Goal: Task Accomplishment & Management: Complete application form

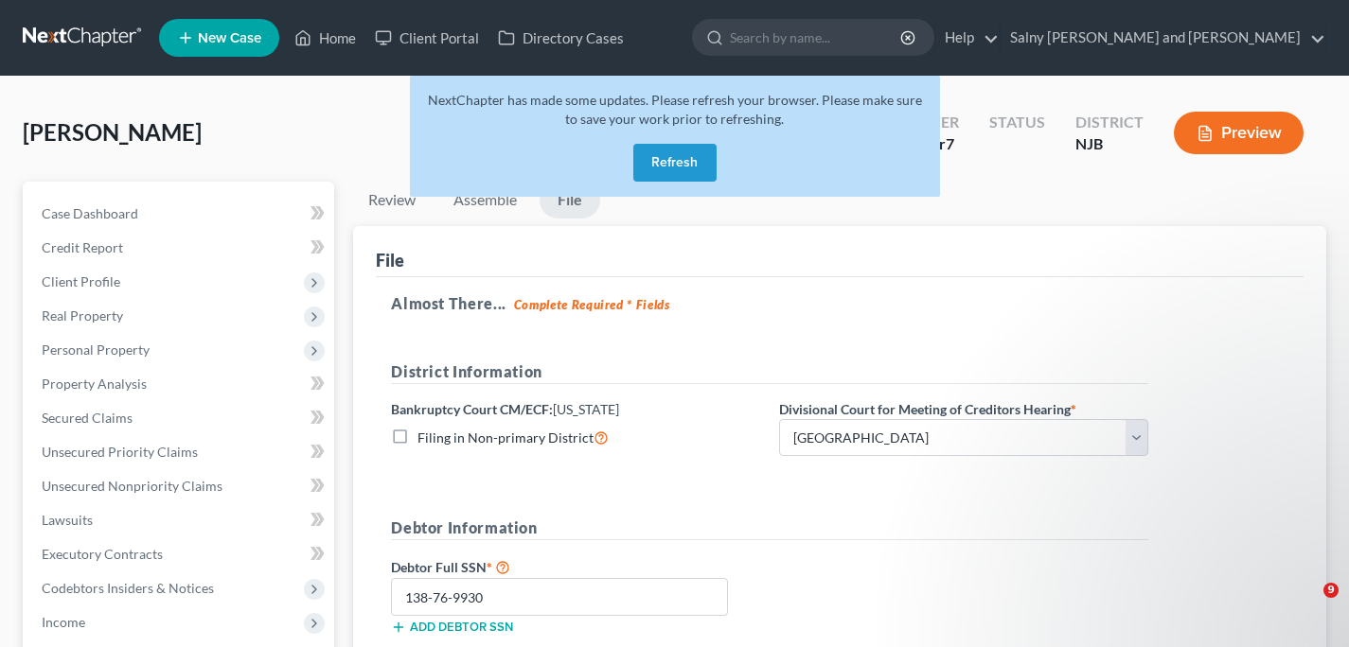
select select "2"
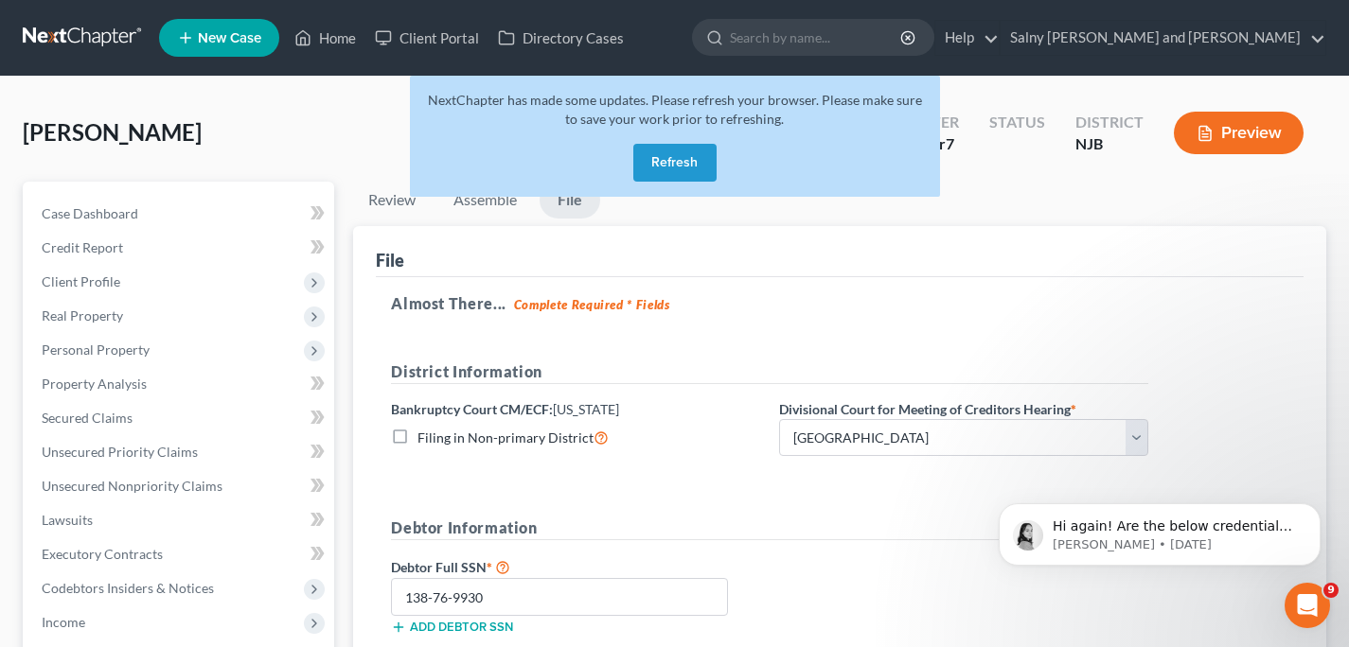
click at [656, 165] on button "Refresh" at bounding box center [674, 163] width 83 height 38
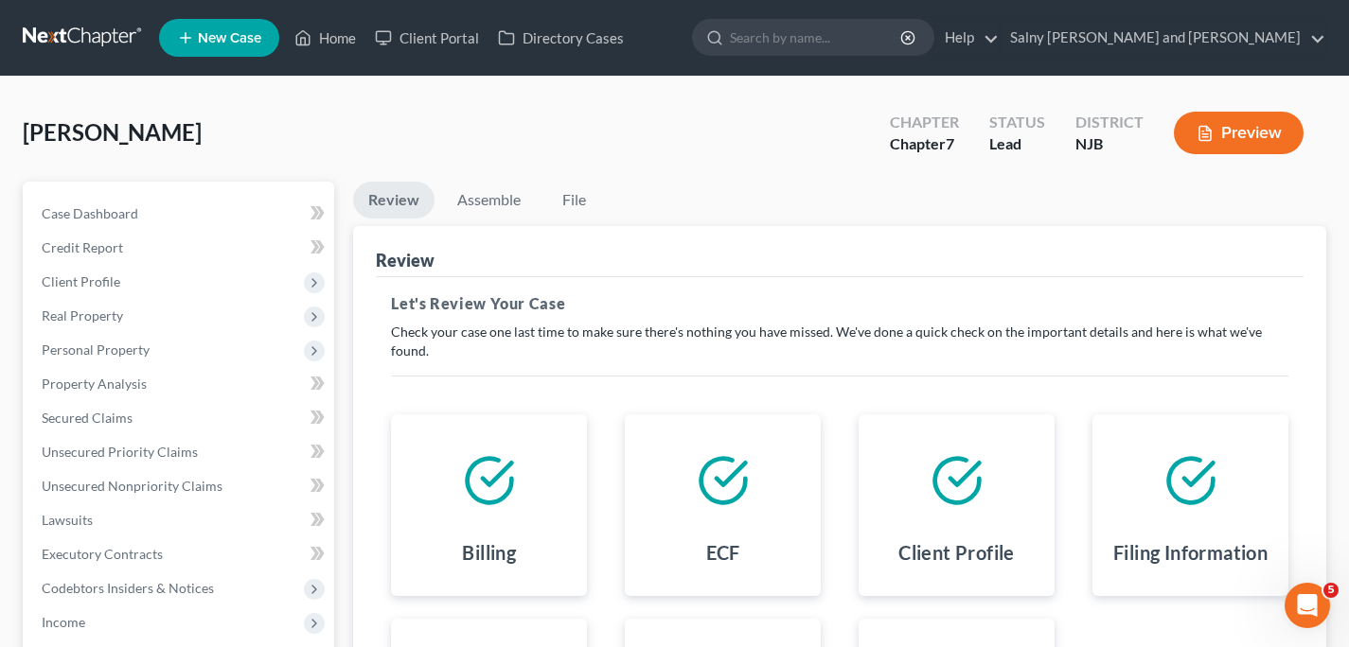
click at [1289, 609] on div "Open Intercom Messenger" at bounding box center [1307, 605] width 62 height 62
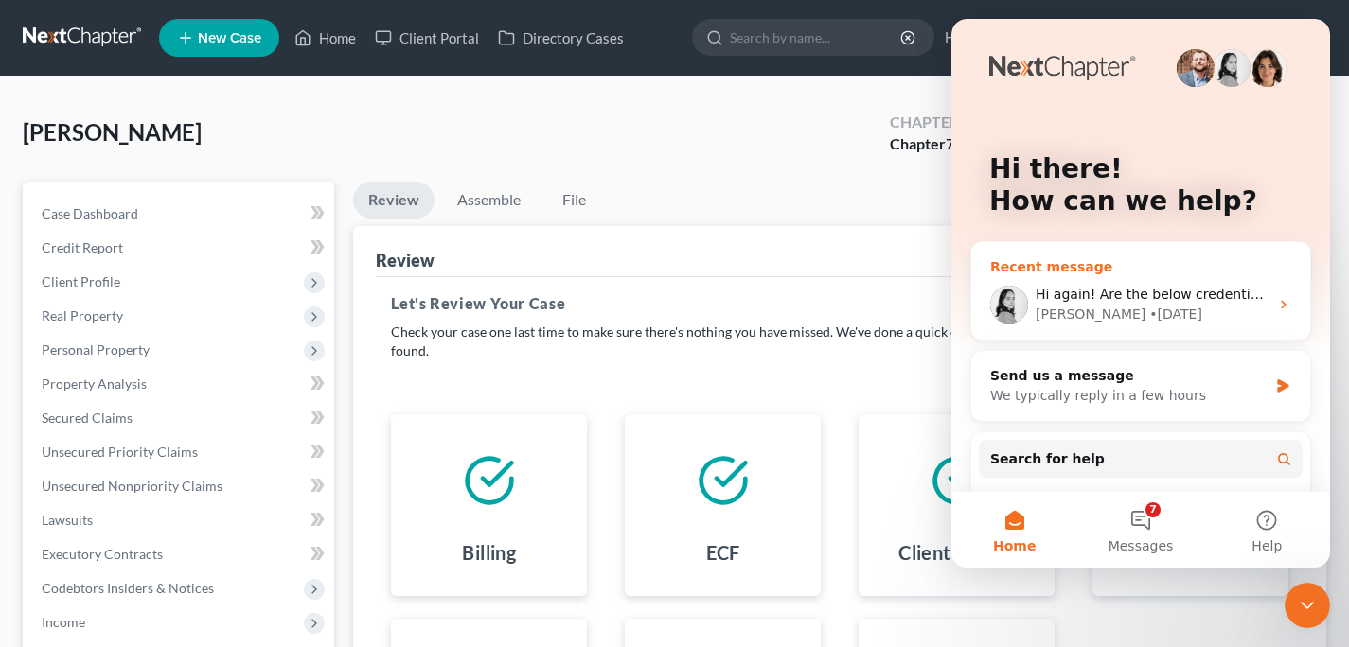
click at [1276, 300] on icon "Intercom messenger" at bounding box center [1283, 304] width 15 height 15
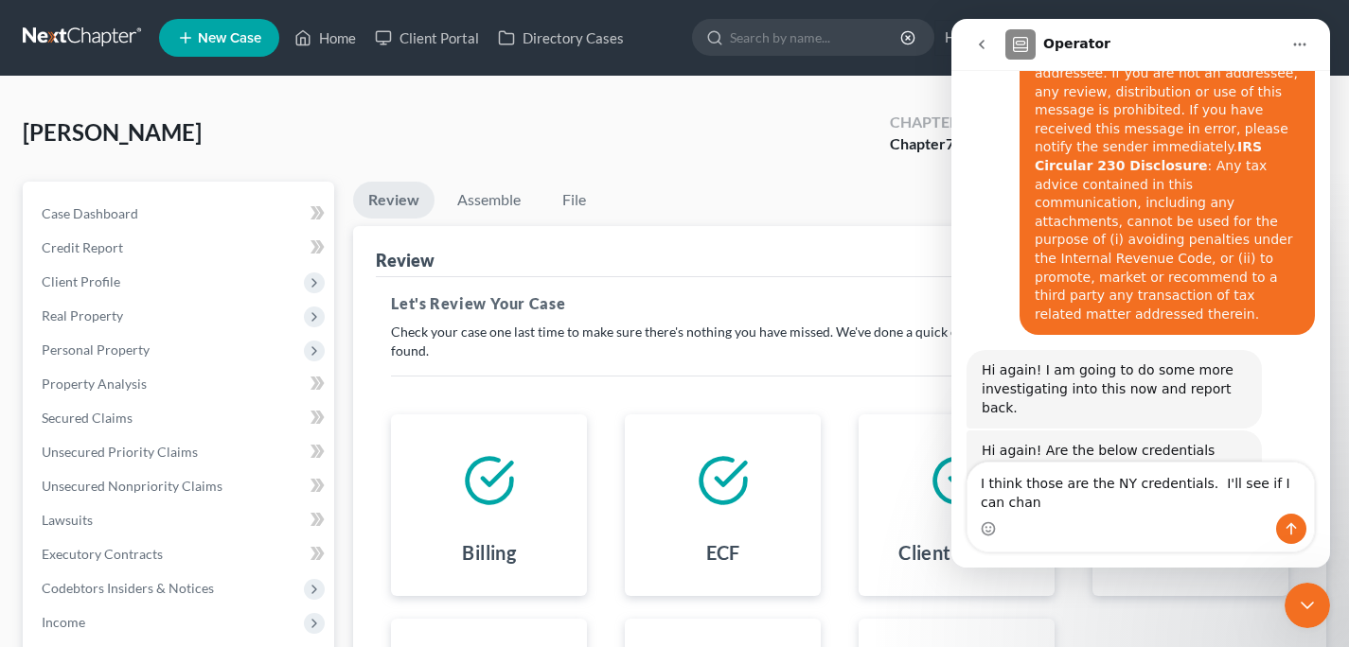
scroll to position [1239, 0]
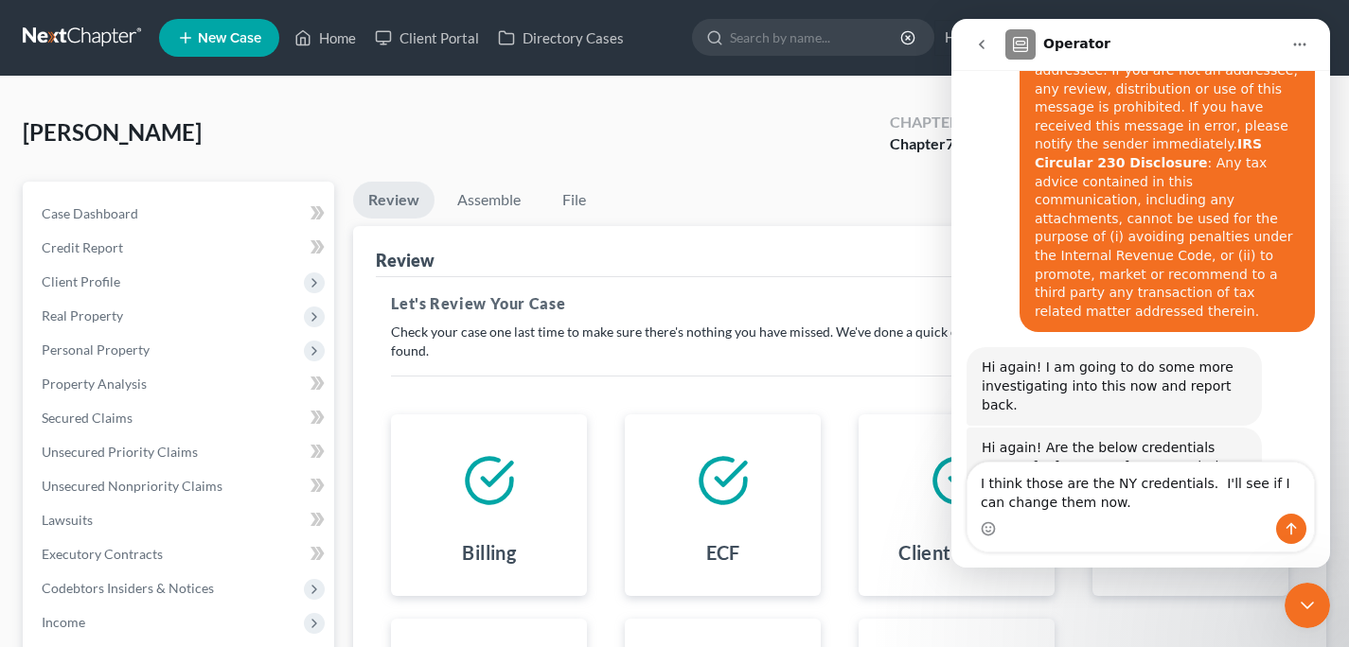
type textarea "I think those are the NY credentials. I'll see if I can change them now."
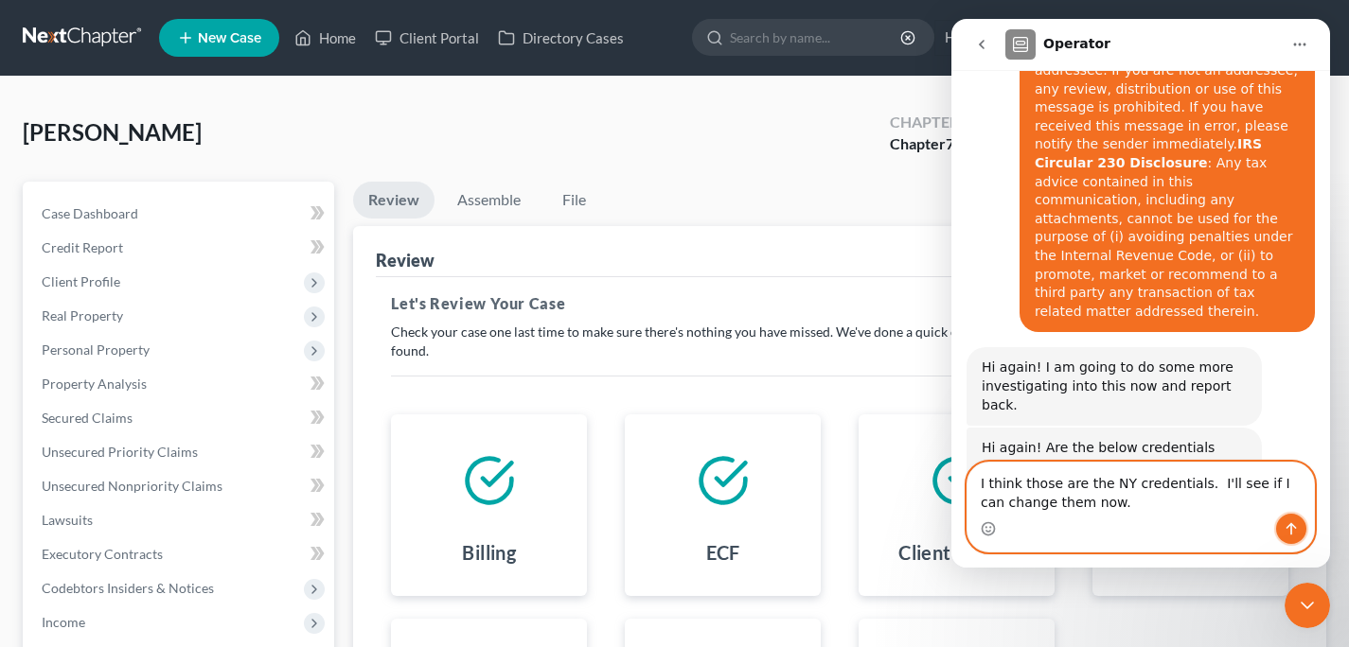
click at [1289, 533] on icon "Send a message…" at bounding box center [1290, 528] width 15 height 15
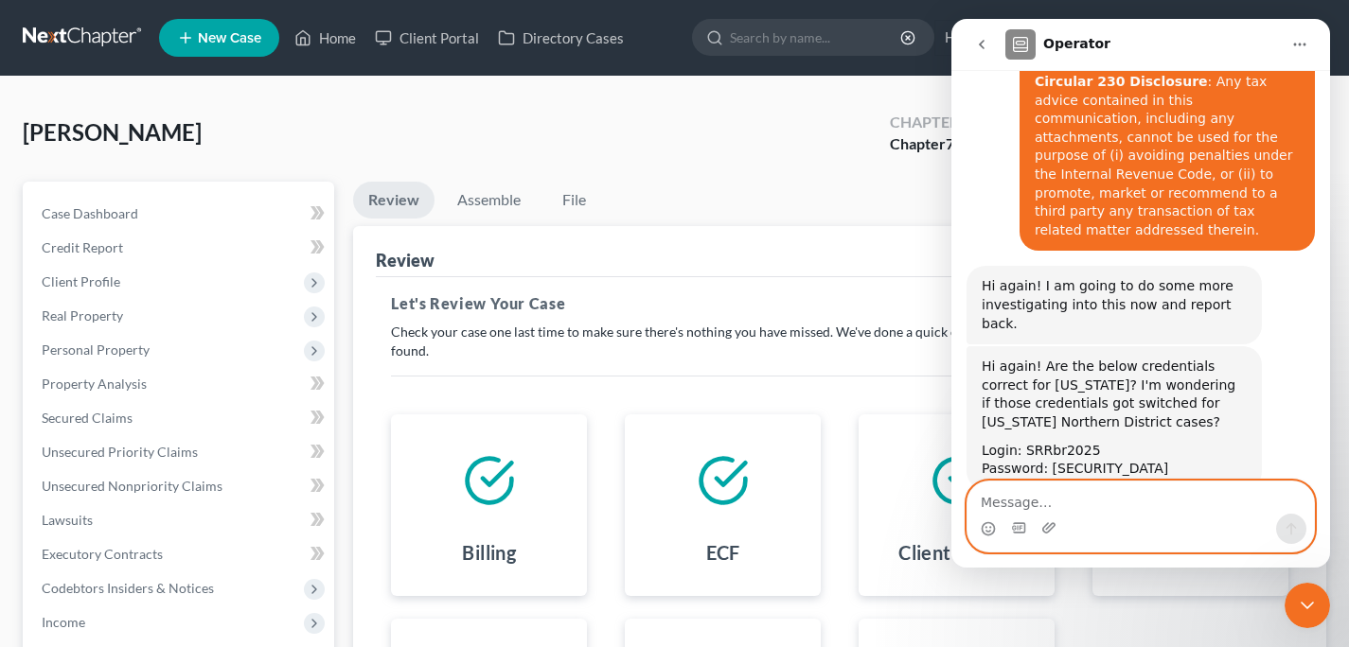
scroll to position [1321, 0]
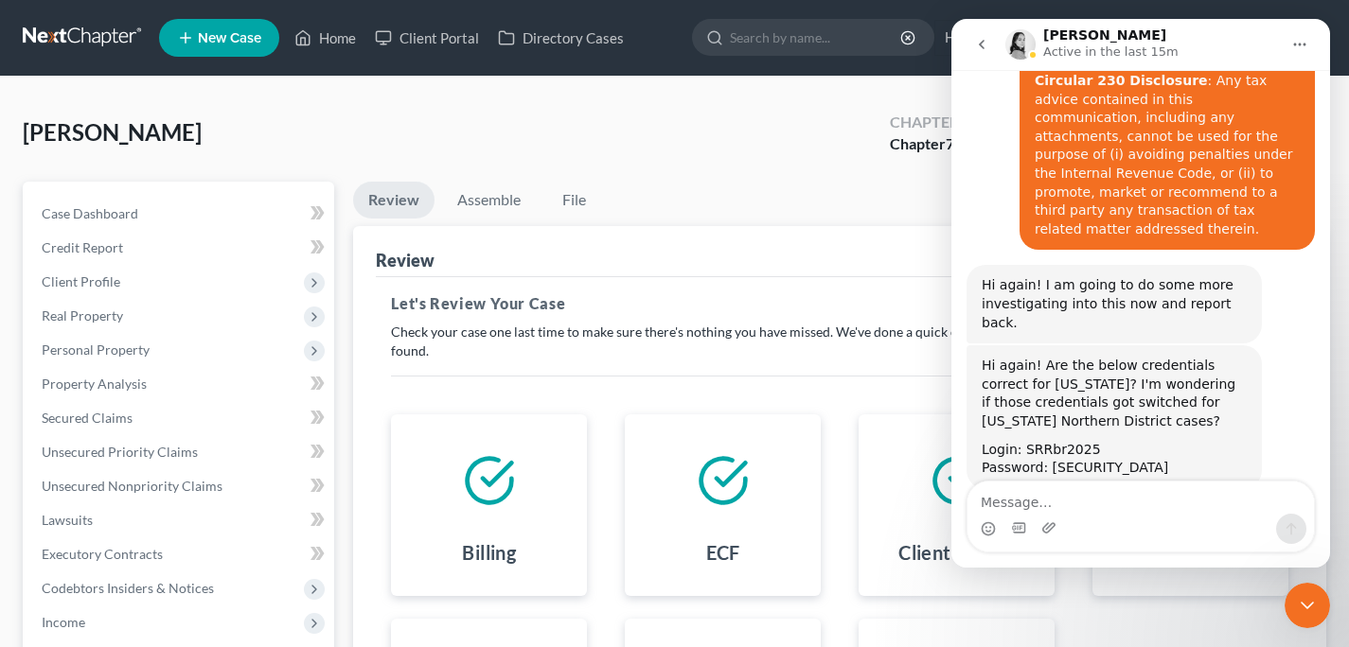
click at [1313, 612] on icon "Close Intercom Messenger" at bounding box center [1307, 605] width 23 height 23
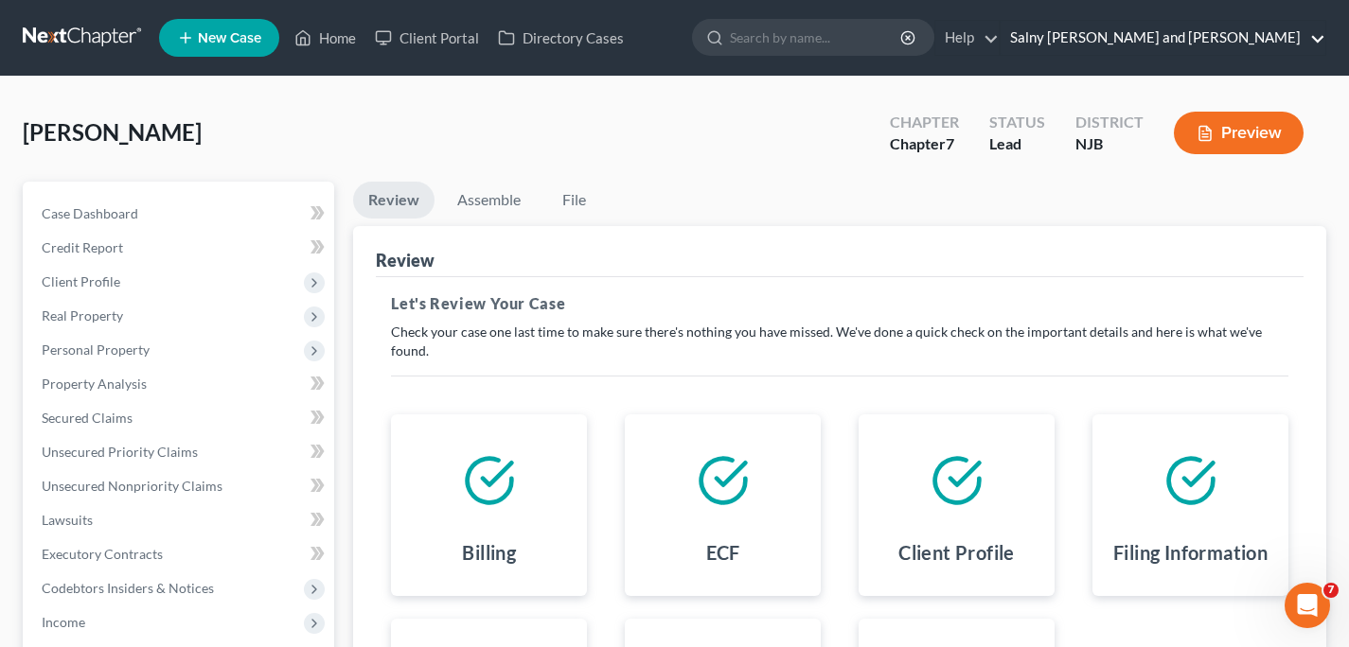
scroll to position [0, 0]
click at [1313, 35] on link "Salny [PERSON_NAME] and [PERSON_NAME]" at bounding box center [1162, 38] width 325 height 34
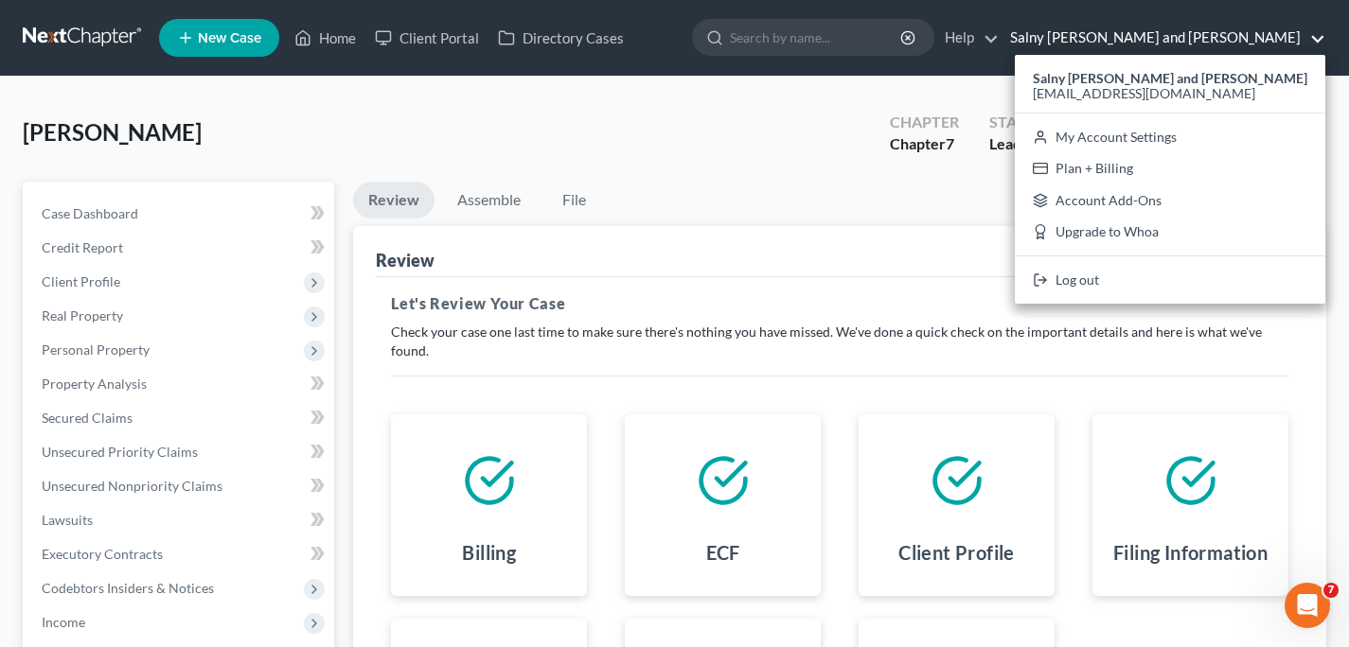
scroll to position [1321, 0]
click at [1272, 135] on link "My Account Settings" at bounding box center [1169, 137] width 310 height 32
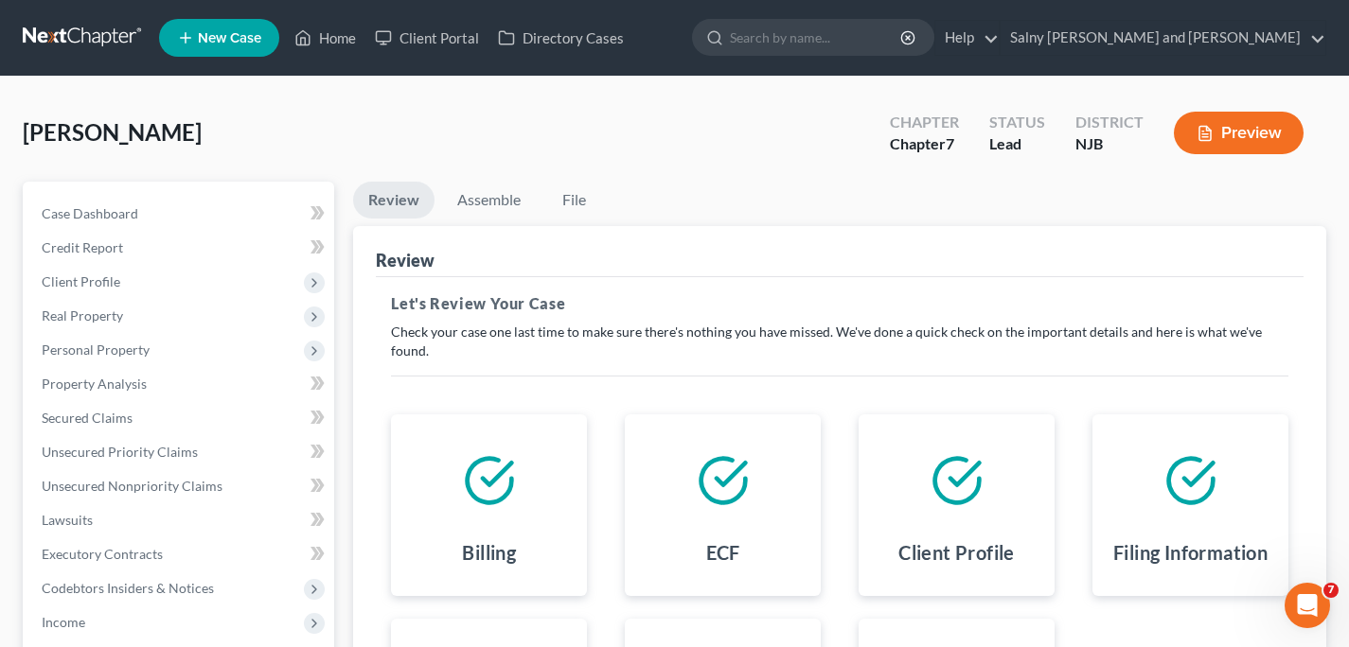
select select "24"
select select "35"
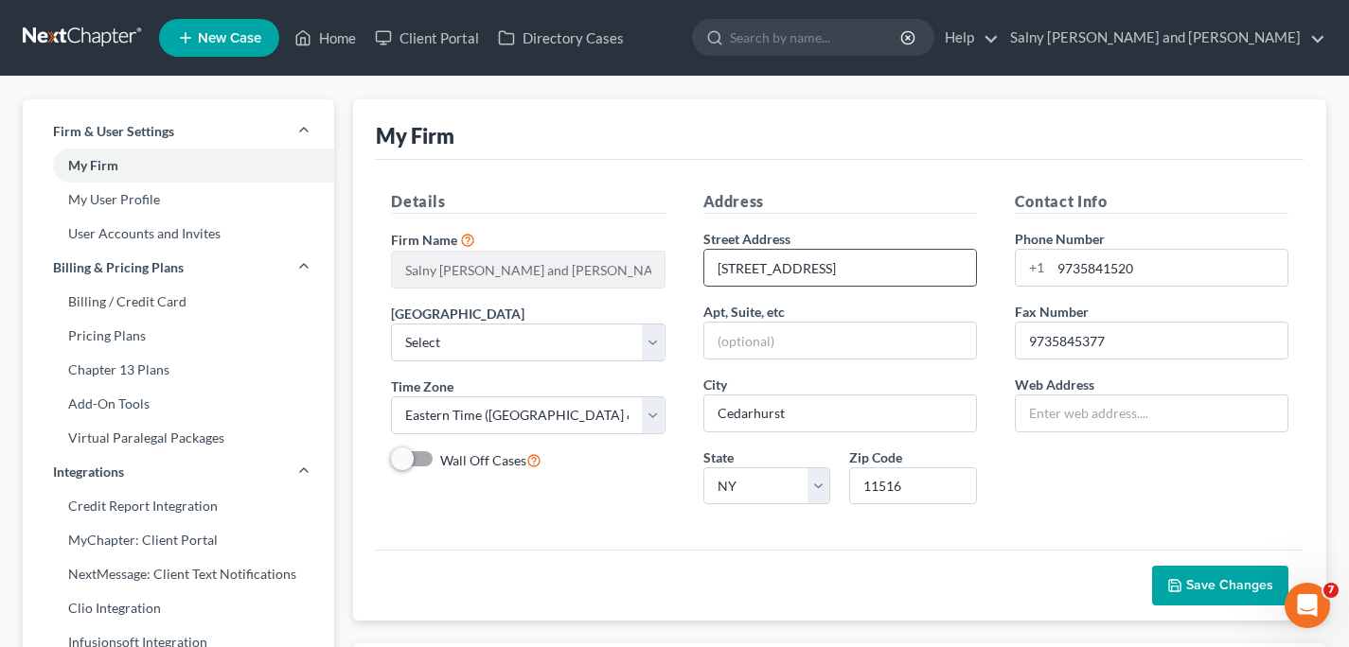
click at [940, 265] on input "[STREET_ADDRESS]" at bounding box center [840, 268] width 272 height 36
type input "3"
type input "[STREET_ADDRESS]"
click at [819, 496] on select "State [US_STATE] AK AR AZ CA CO CT DE DC [GEOGRAPHIC_DATA] [GEOGRAPHIC_DATA] GU…" at bounding box center [767, 486] width 128 height 38
select select "33"
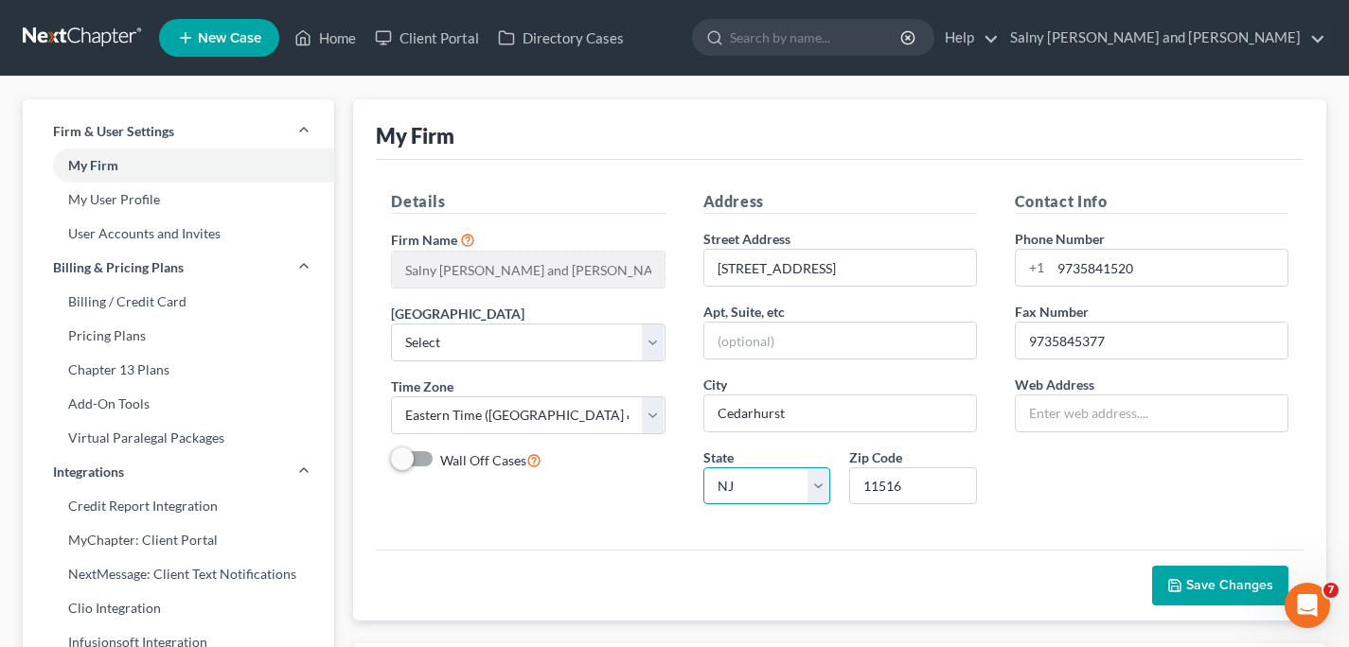
click option "NJ" at bounding box center [0, 0] width 0 height 0
click at [954, 491] on input "11516" at bounding box center [913, 486] width 128 height 38
type input "1"
type input "07876"
click at [655, 350] on select "Select [US_STATE] - [GEOGRAPHIC_DATA] [US_STATE] - [GEOGRAPHIC_DATA][US_STATE] …" at bounding box center [527, 343] width 273 height 38
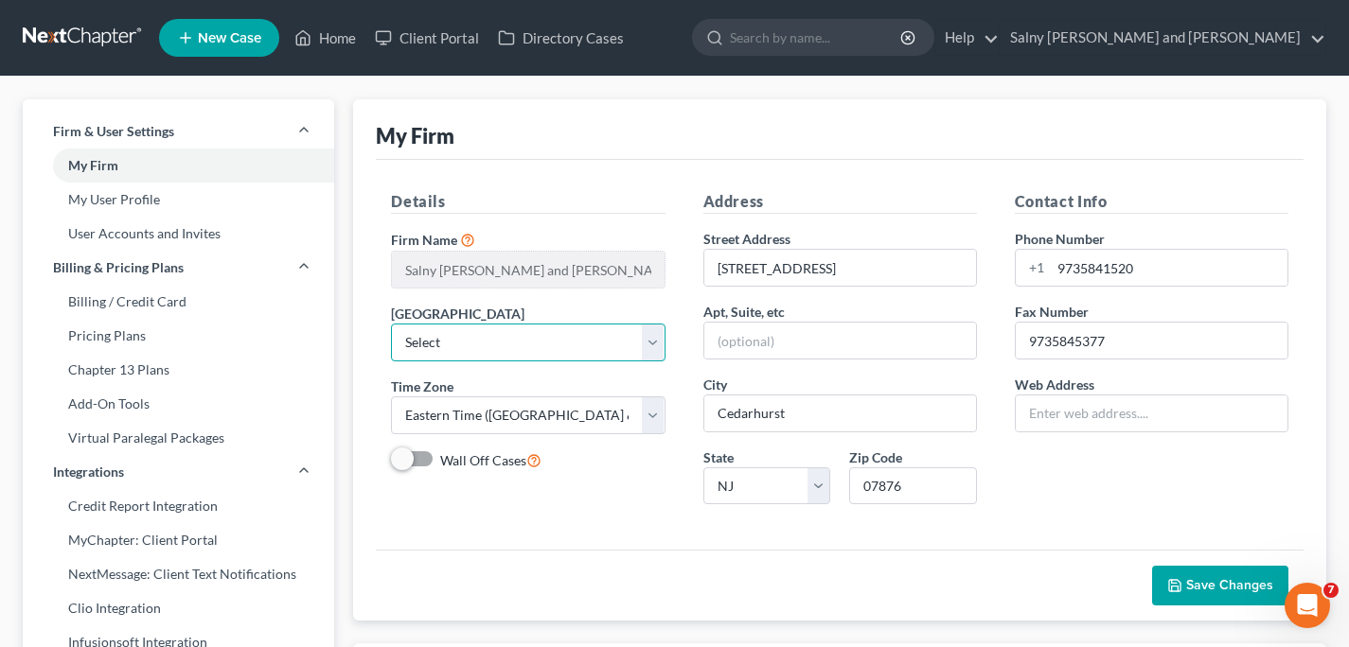
type input "Succasunna"
select select "51"
click option "[US_STATE]" at bounding box center [0, 0] width 0 height 0
click at [1185, 583] on span "Save Changes" at bounding box center [1220, 585] width 106 height 16
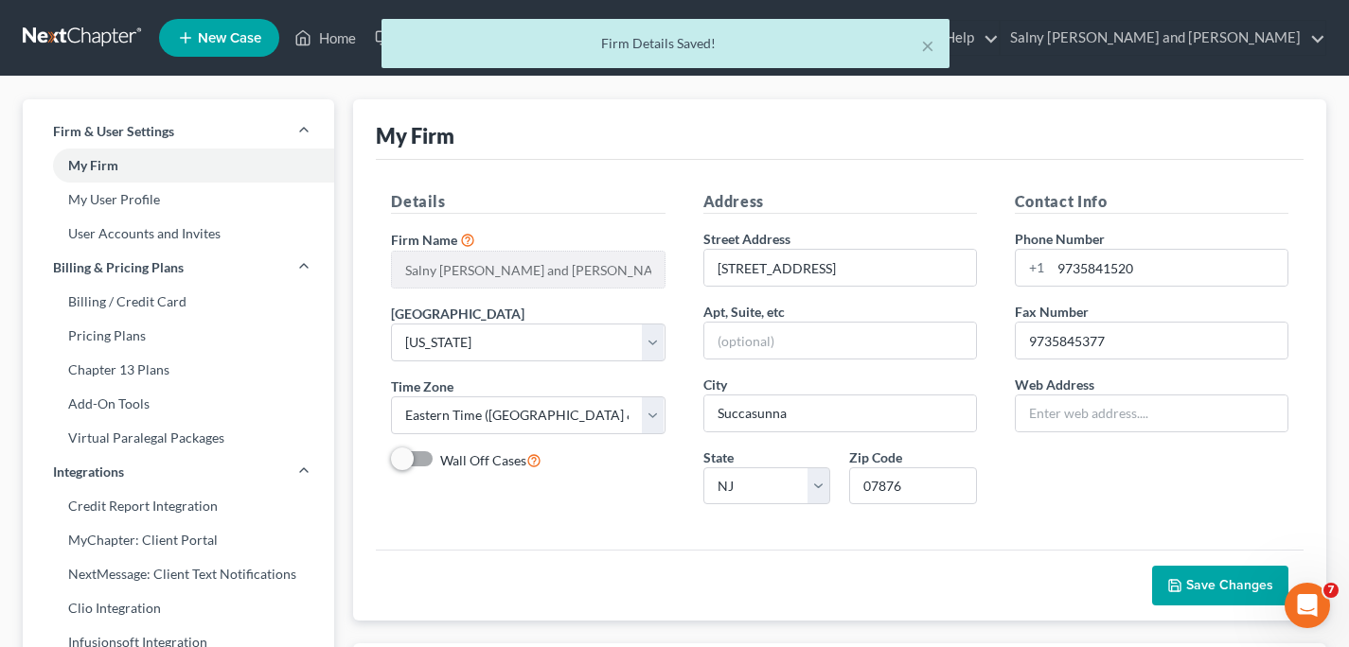
click at [1195, 586] on span "Save Changes" at bounding box center [1229, 585] width 87 height 16
click at [928, 42] on button "×" at bounding box center [927, 45] width 13 height 23
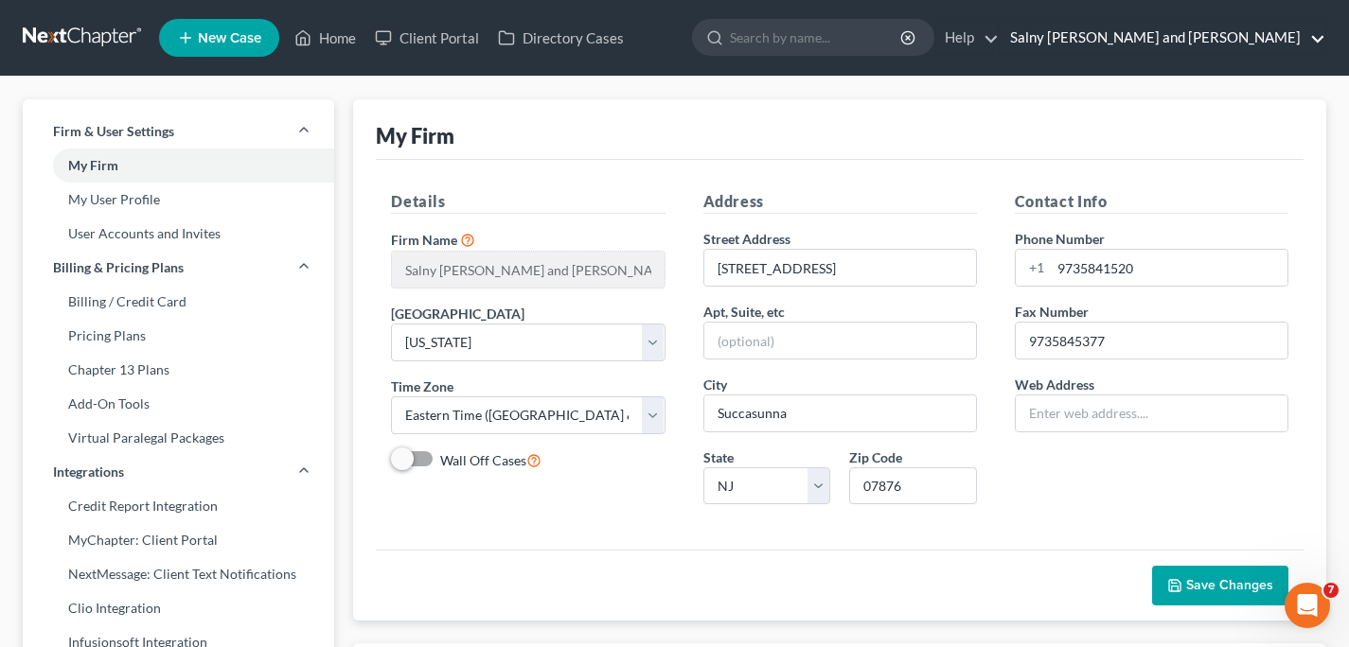
click at [1312, 38] on link "Salny [PERSON_NAME] and [PERSON_NAME]" at bounding box center [1162, 38] width 325 height 34
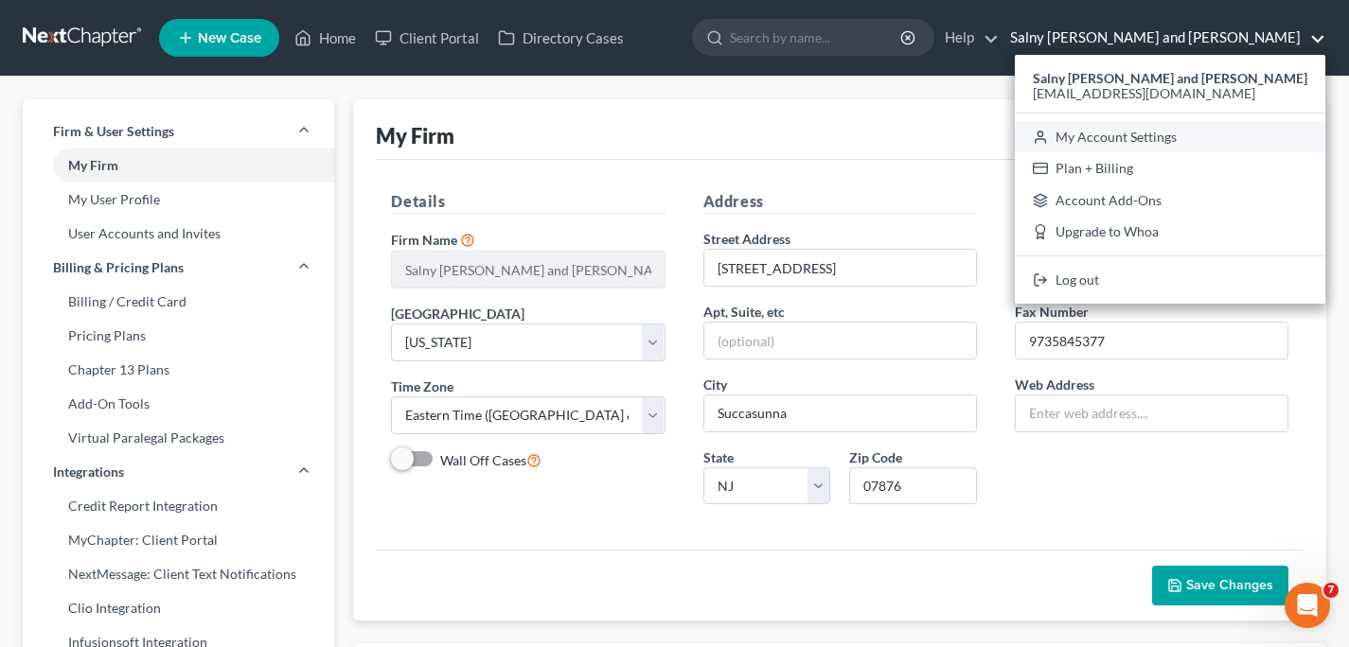
click at [1267, 133] on link "My Account Settings" at bounding box center [1169, 137] width 310 height 32
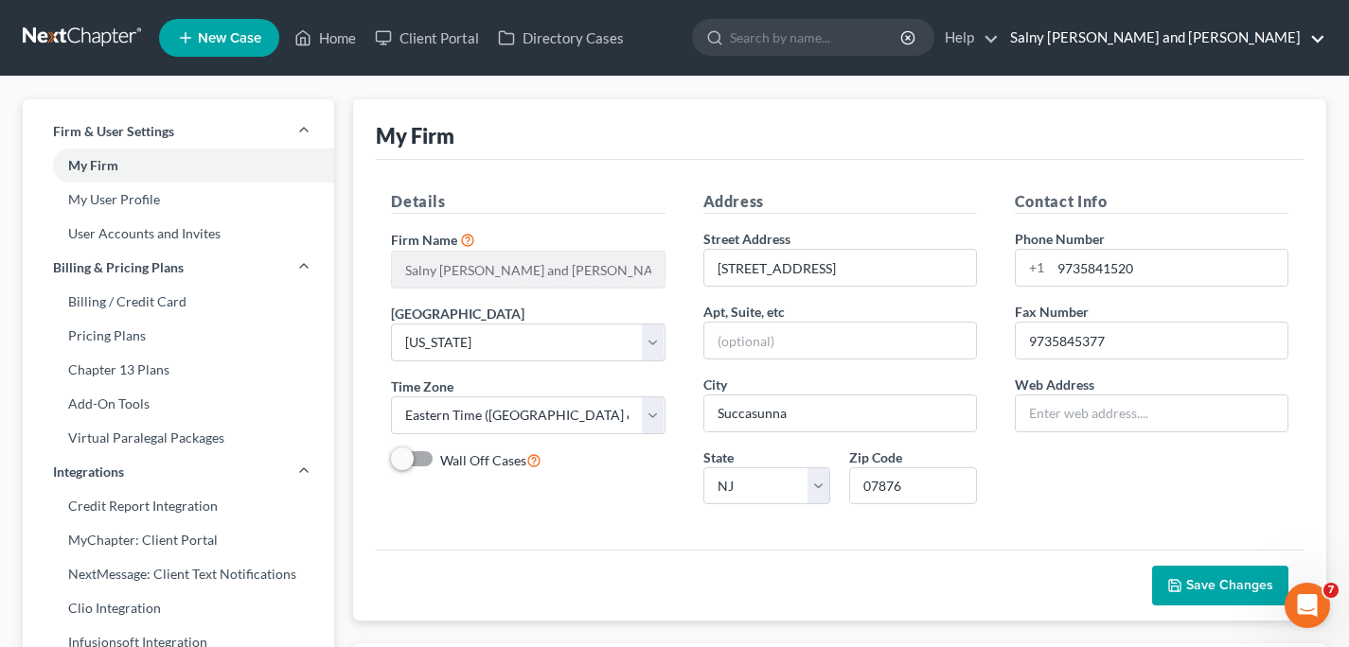
click at [1315, 44] on link "Salny [PERSON_NAME] and [PERSON_NAME]" at bounding box center [1162, 38] width 325 height 34
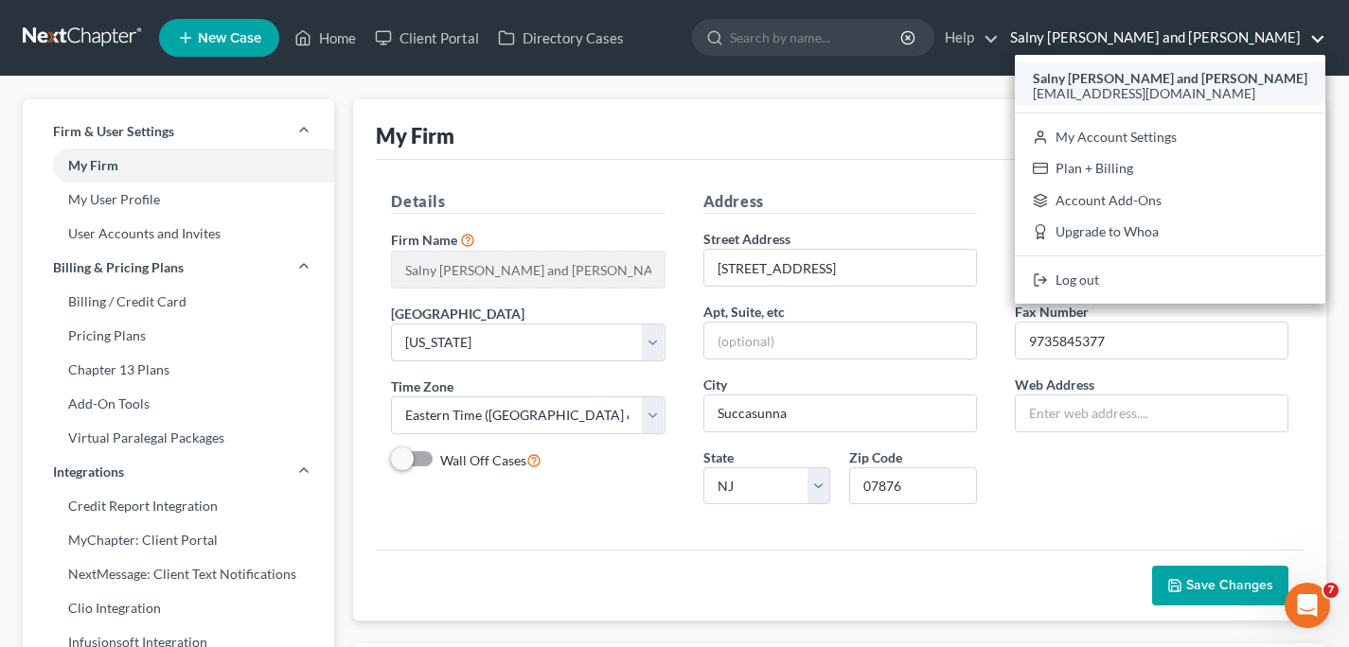
click at [1248, 79] on strong "Salny [PERSON_NAME] and [PERSON_NAME]" at bounding box center [1169, 78] width 274 height 16
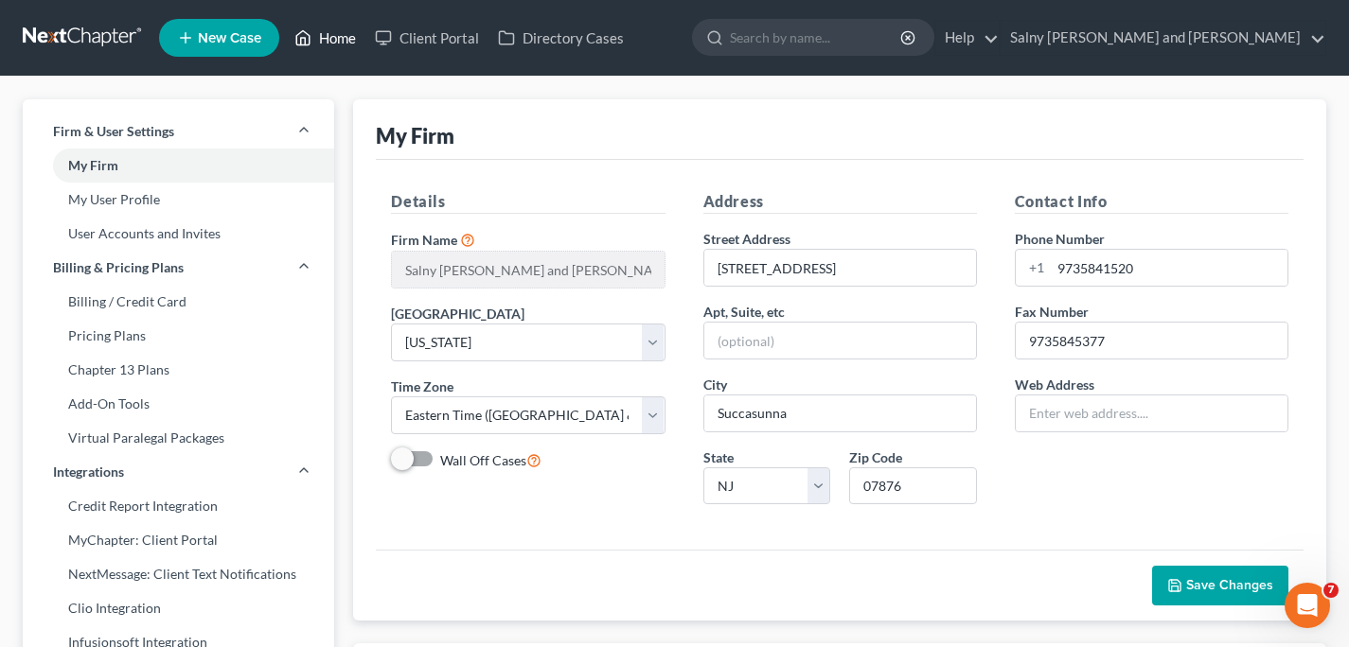
click at [321, 40] on link "Home" at bounding box center [325, 38] width 80 height 34
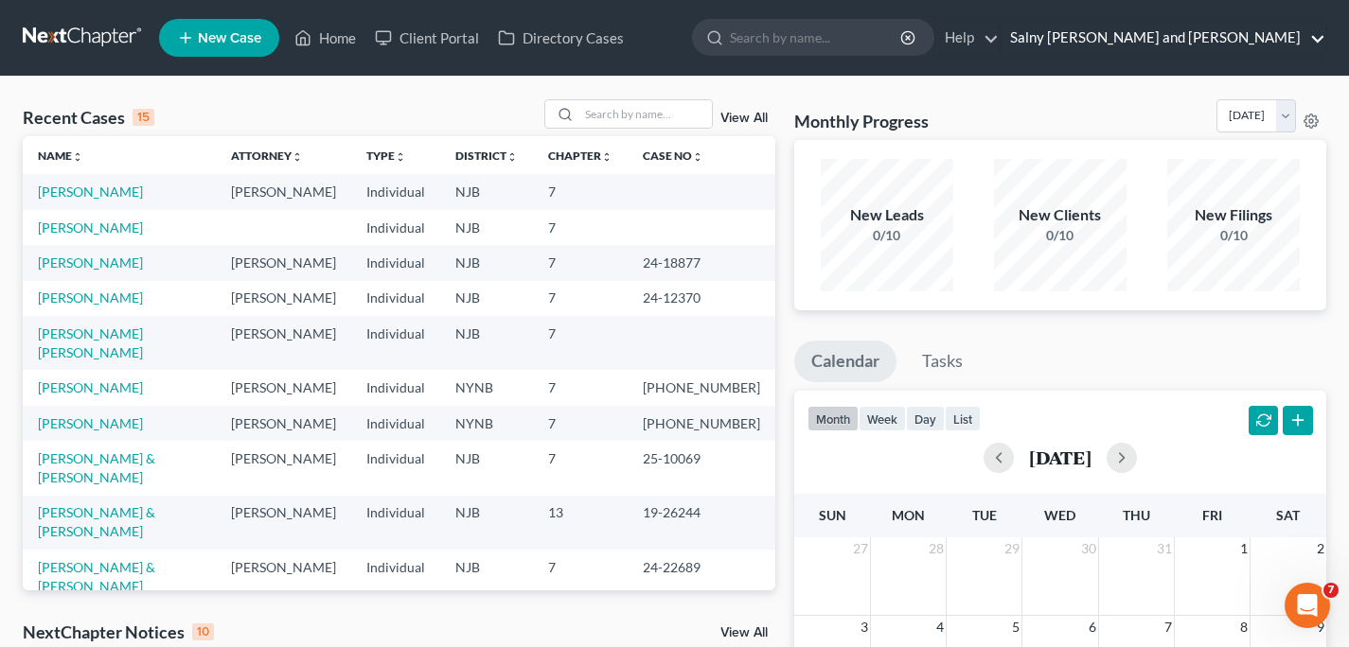
click at [1320, 40] on link "Salny [PERSON_NAME] and [PERSON_NAME]" at bounding box center [1162, 38] width 325 height 34
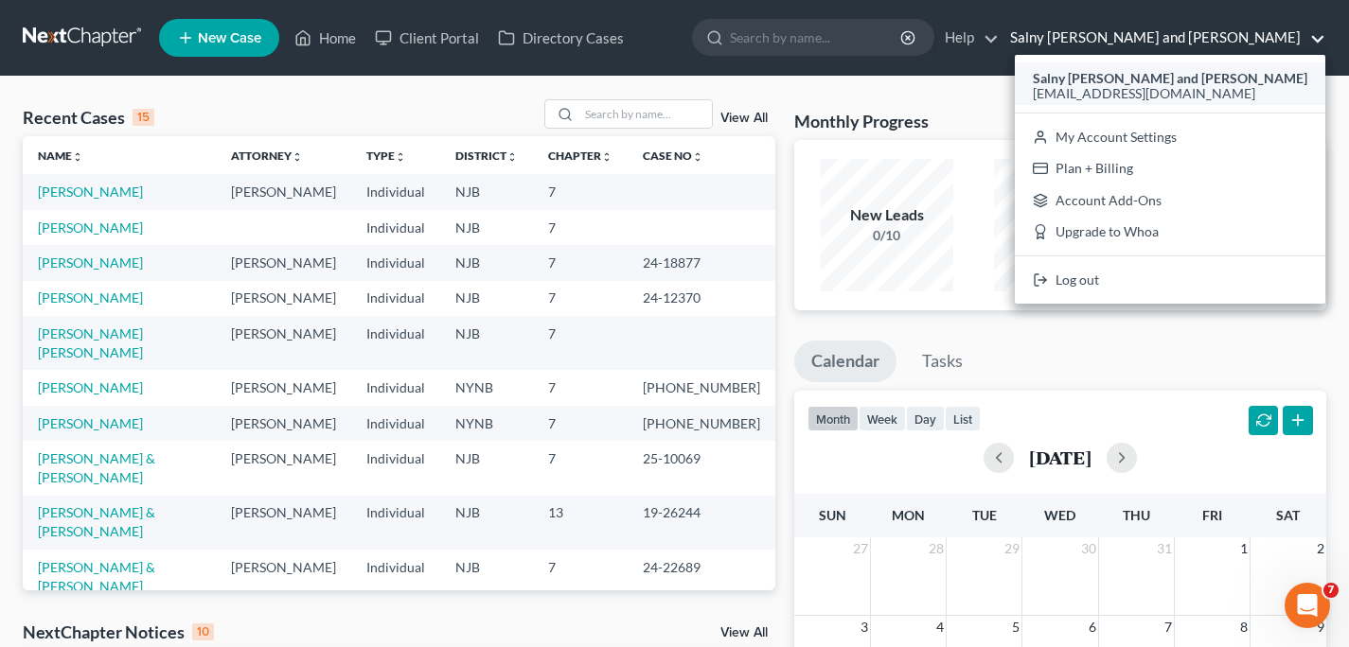
click at [1255, 98] on span "[EMAIL_ADDRESS][DOMAIN_NAME]" at bounding box center [1143, 93] width 222 height 16
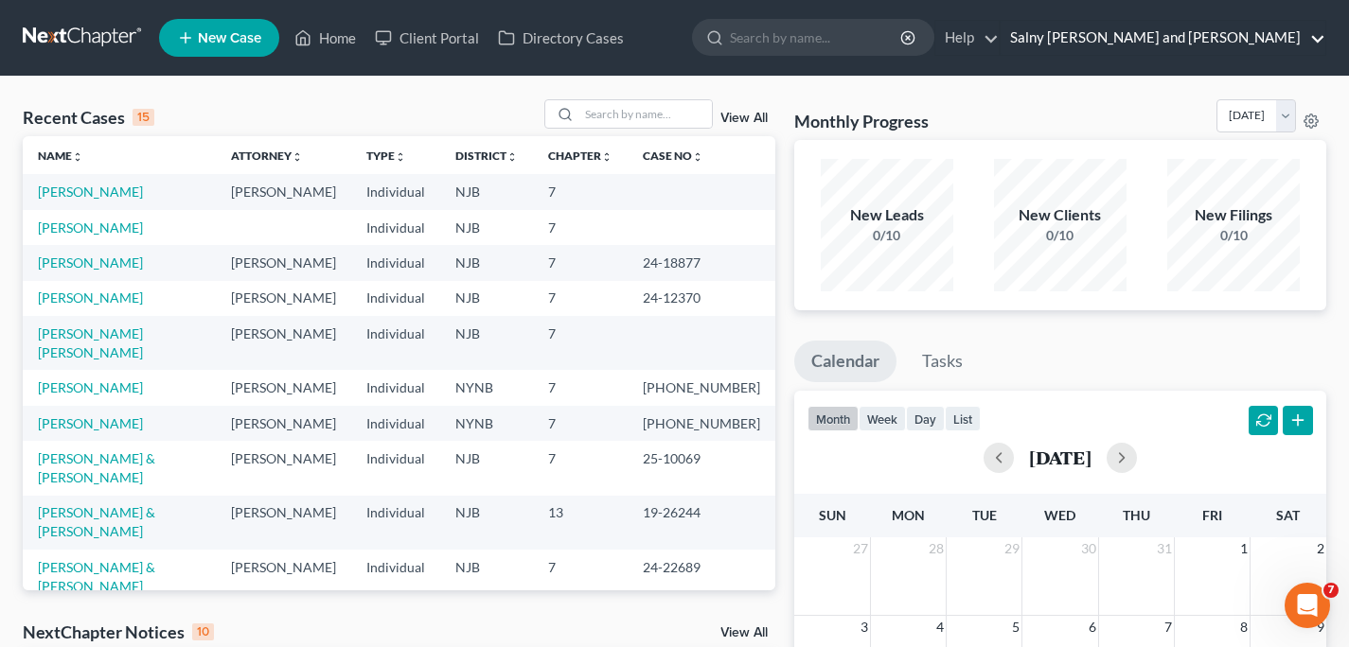
click at [1318, 44] on link "Salny [PERSON_NAME] and [PERSON_NAME]" at bounding box center [1162, 38] width 325 height 34
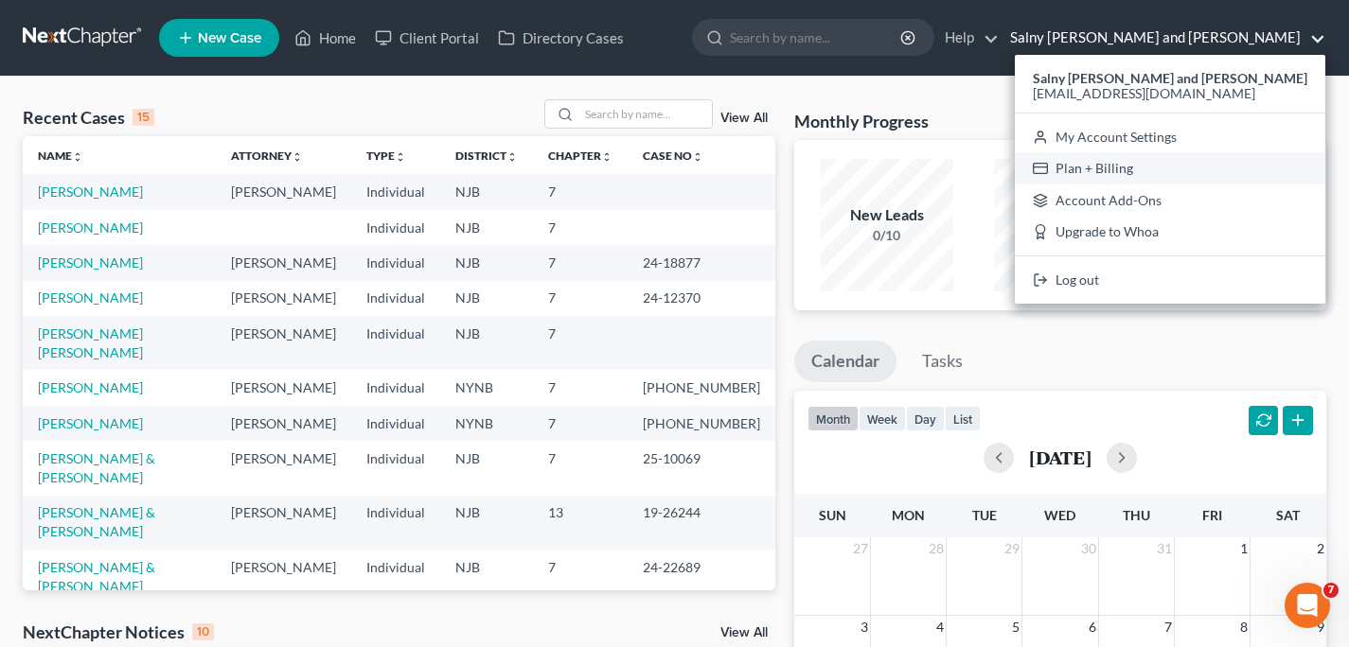
click at [1211, 164] on link "Plan + Billing" at bounding box center [1169, 168] width 310 height 32
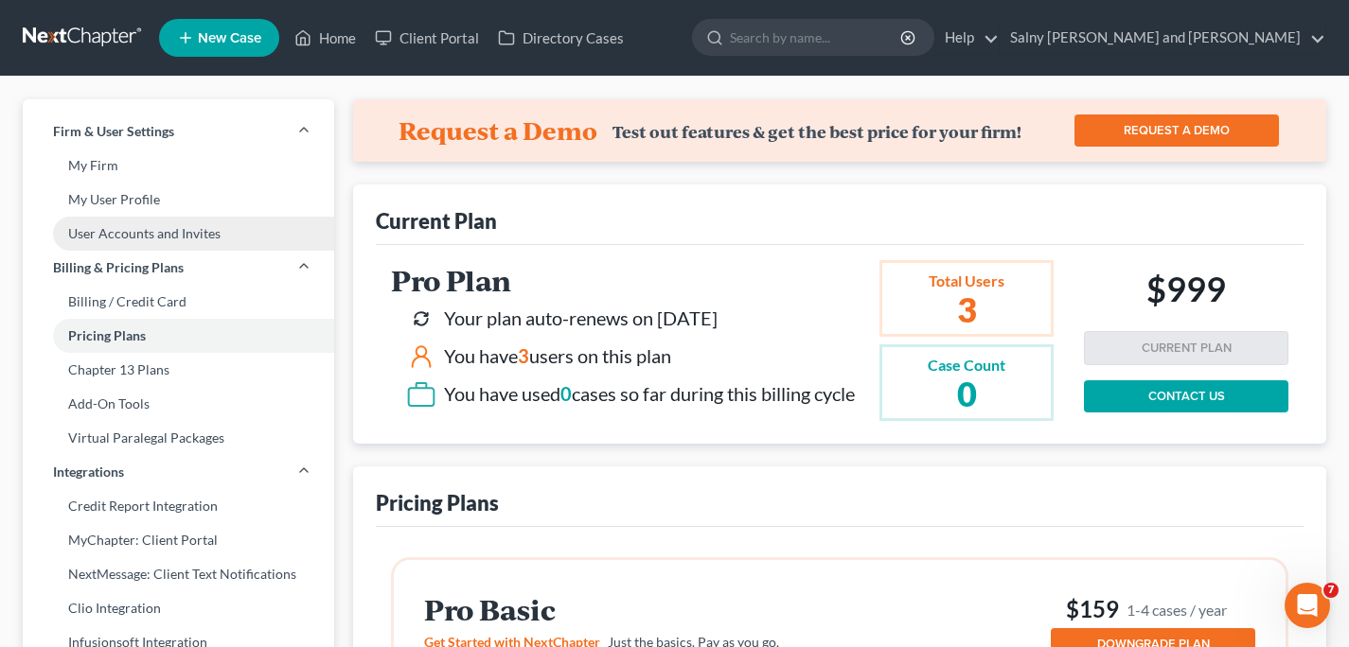
click at [97, 238] on link "User Accounts and Invites" at bounding box center [178, 234] width 311 height 34
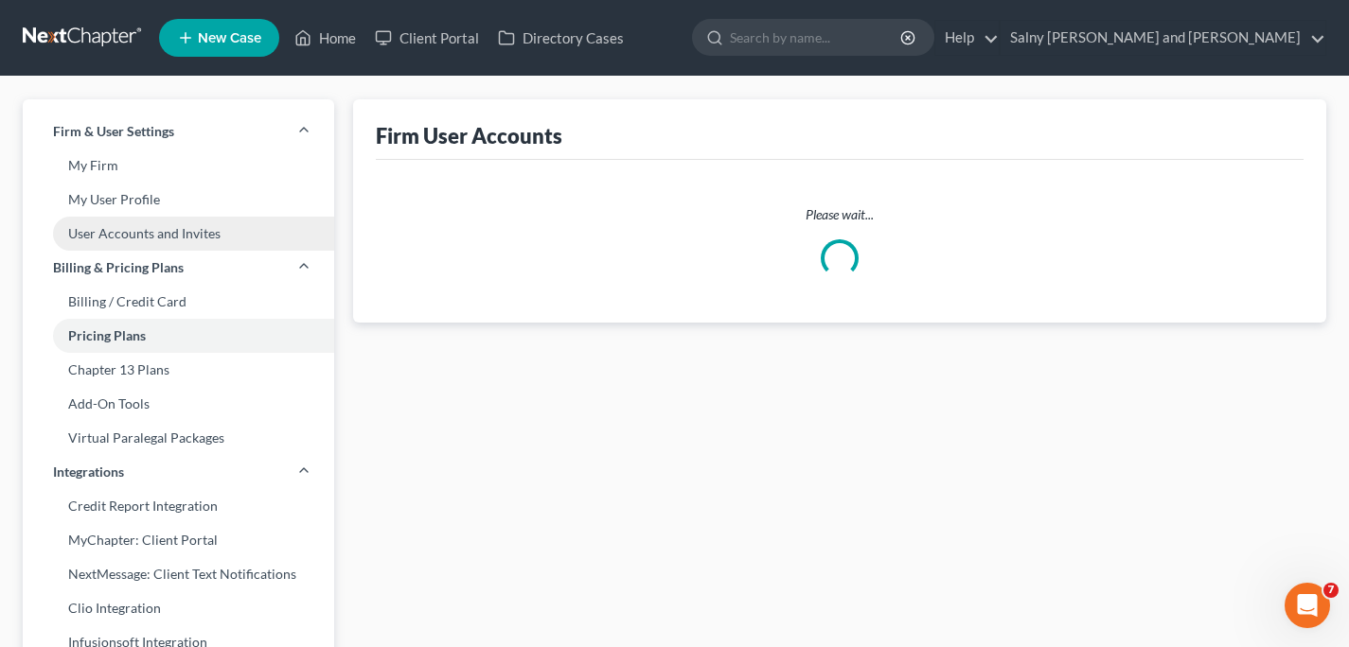
select select "0"
select select "1"
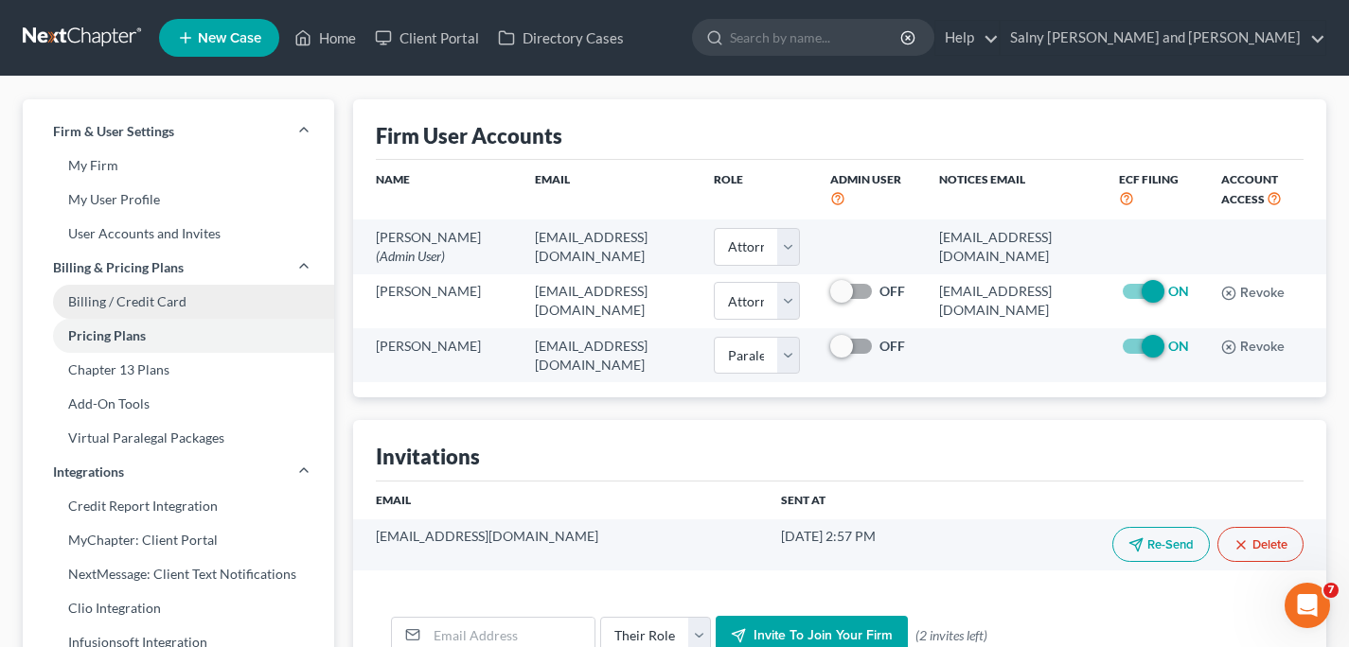
click at [166, 302] on link "Billing / Credit Card" at bounding box center [178, 302] width 311 height 34
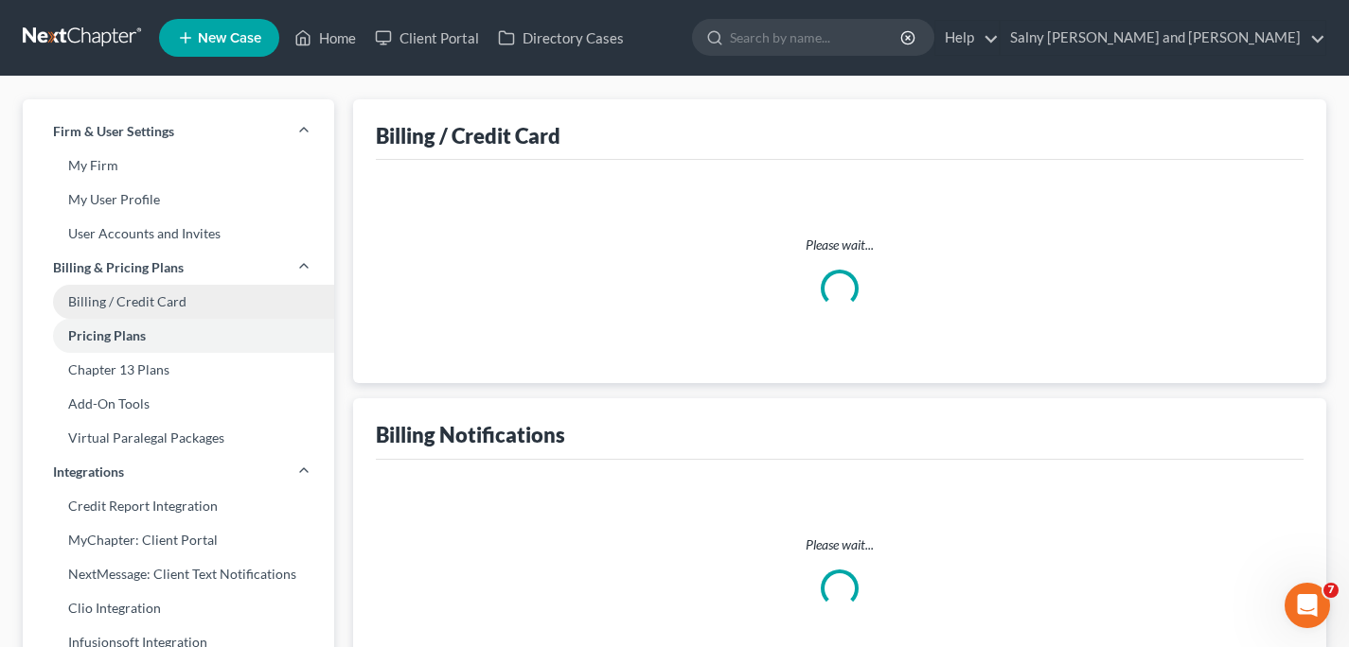
select select "33"
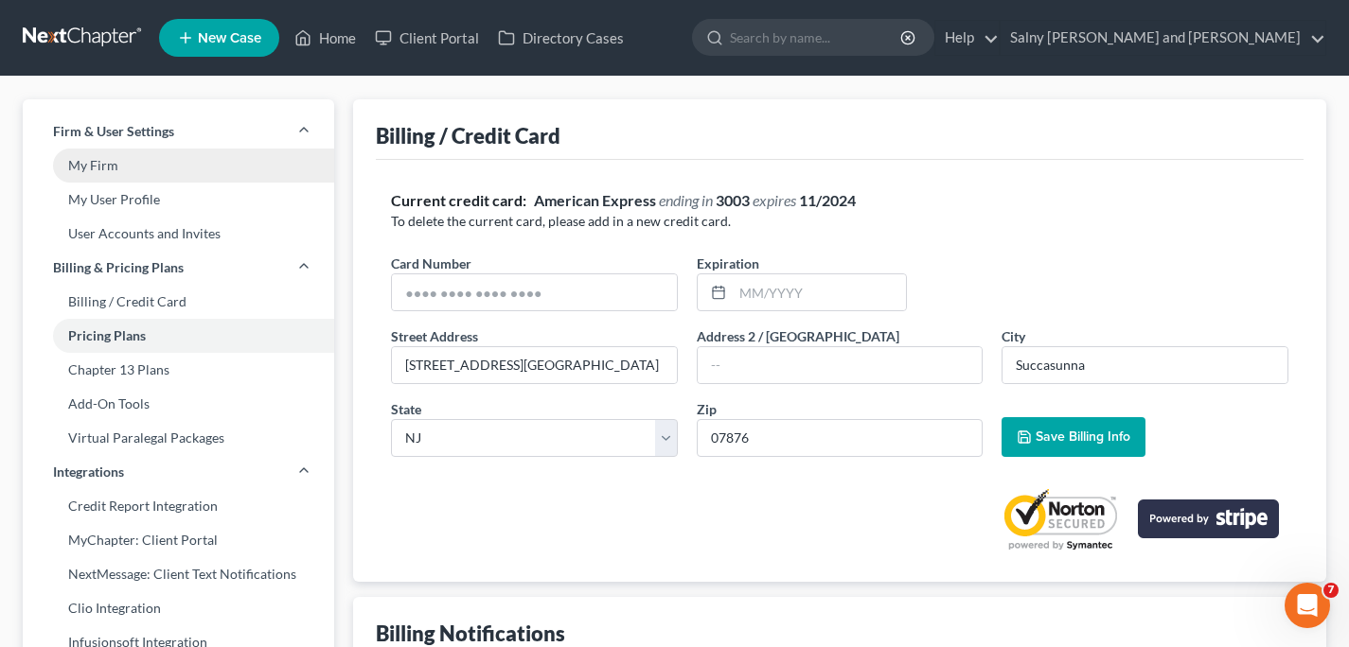
click at [147, 160] on link "My Firm" at bounding box center [178, 166] width 311 height 34
select select "51"
select select "24"
select select "33"
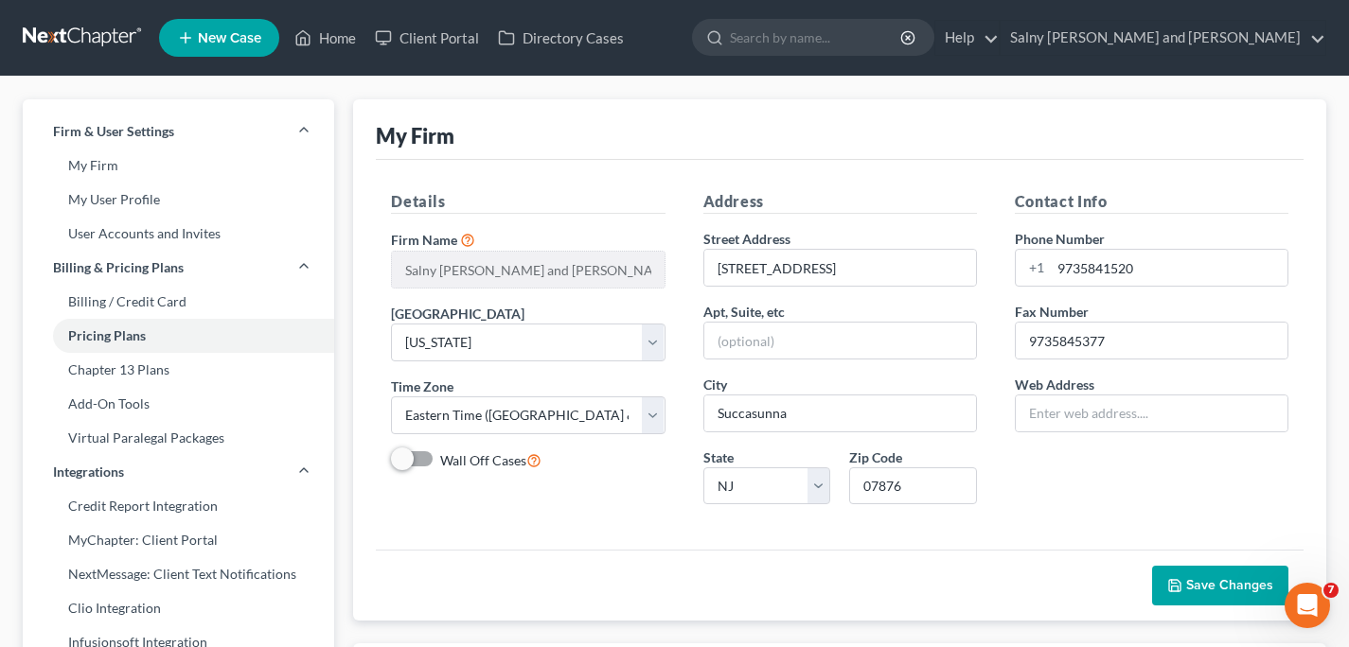
click at [94, 33] on link at bounding box center [83, 38] width 121 height 34
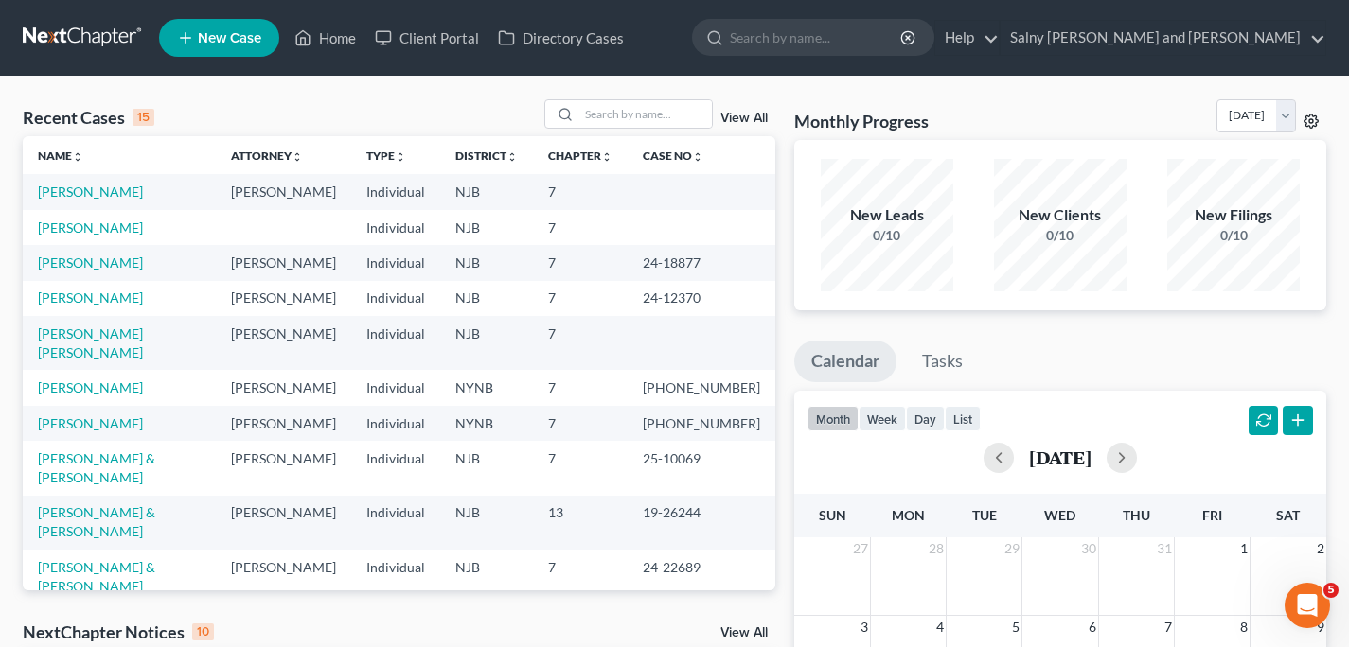
click at [1313, 124] on icon at bounding box center [1310, 121] width 15 height 15
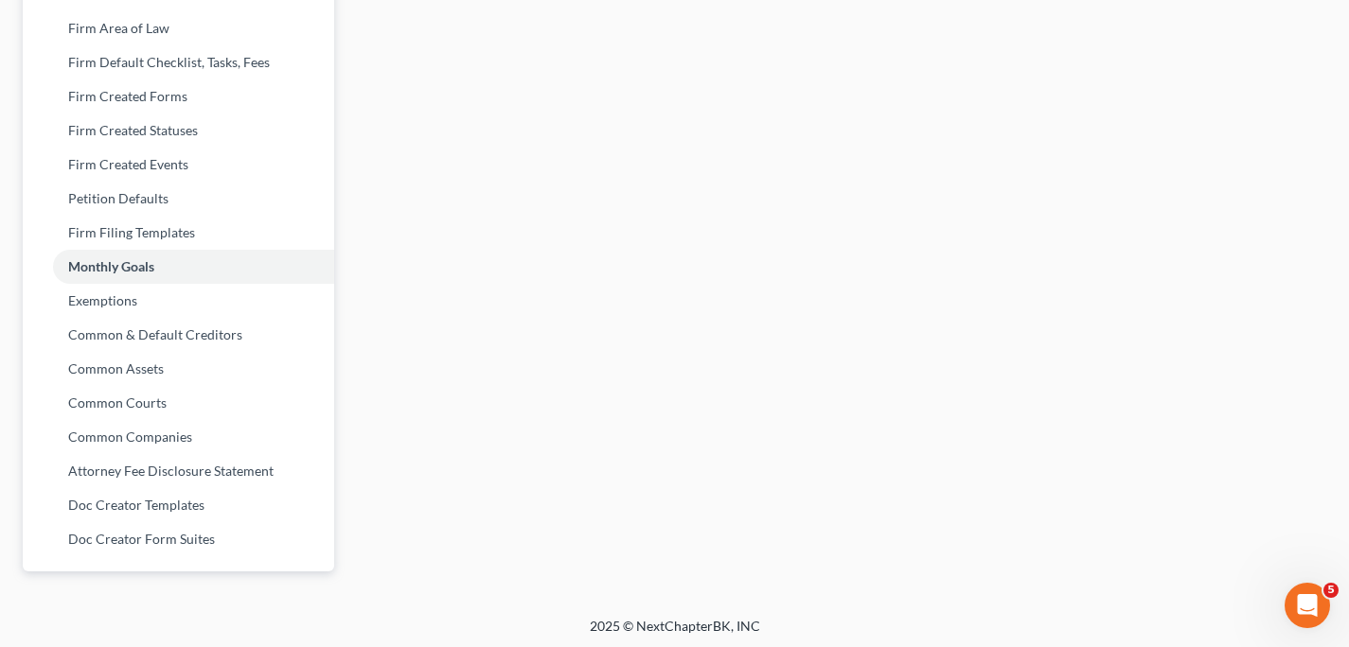
scroll to position [754, 0]
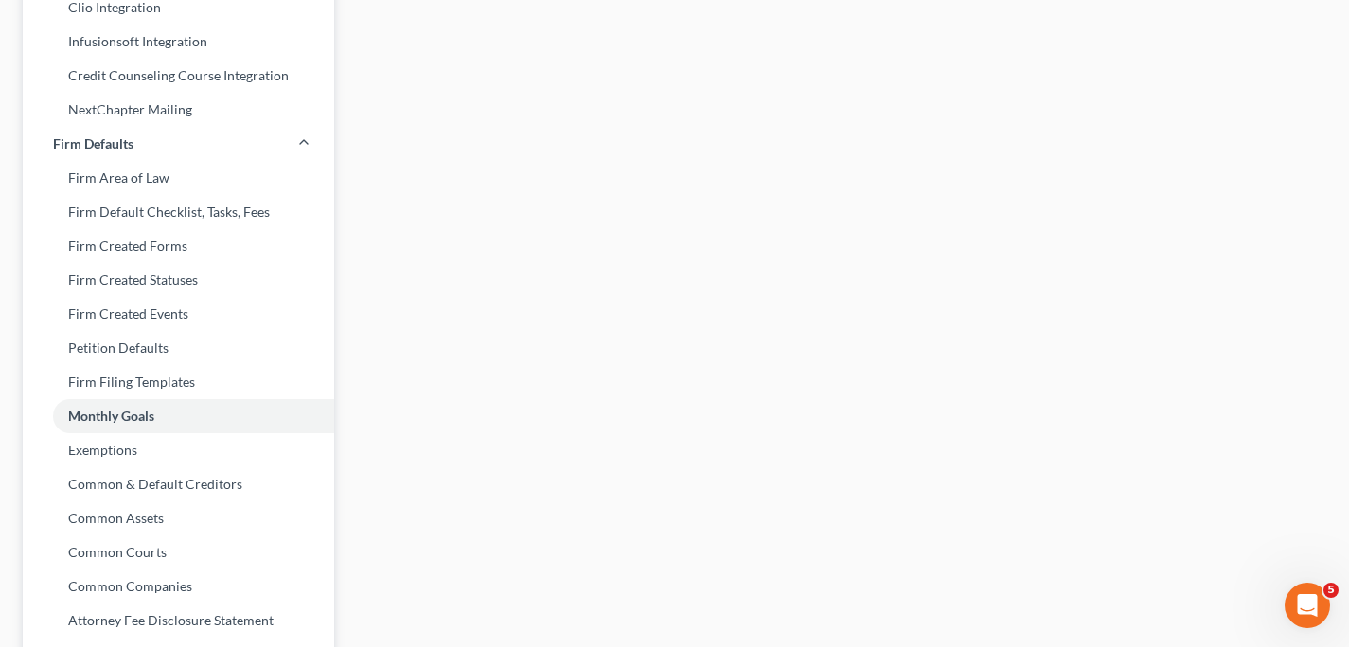
click at [30, 344] on link "Petition Defaults" at bounding box center [178, 348] width 311 height 34
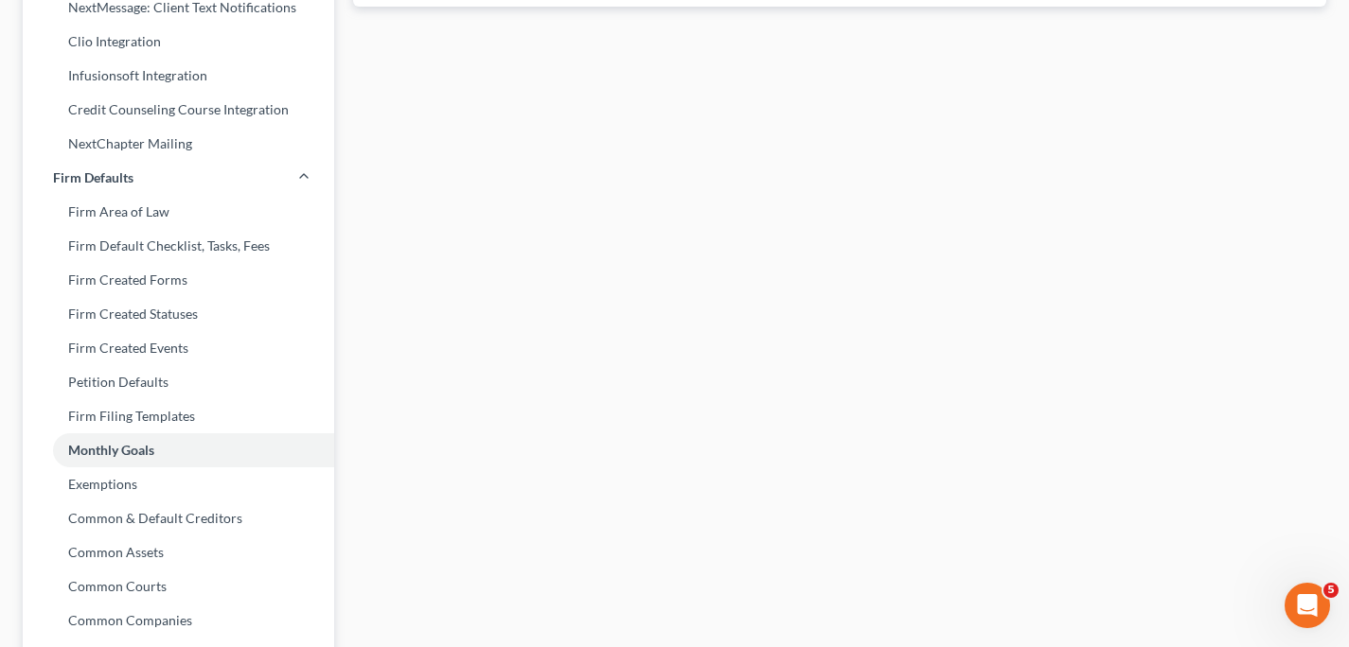
scroll to position [610, 0]
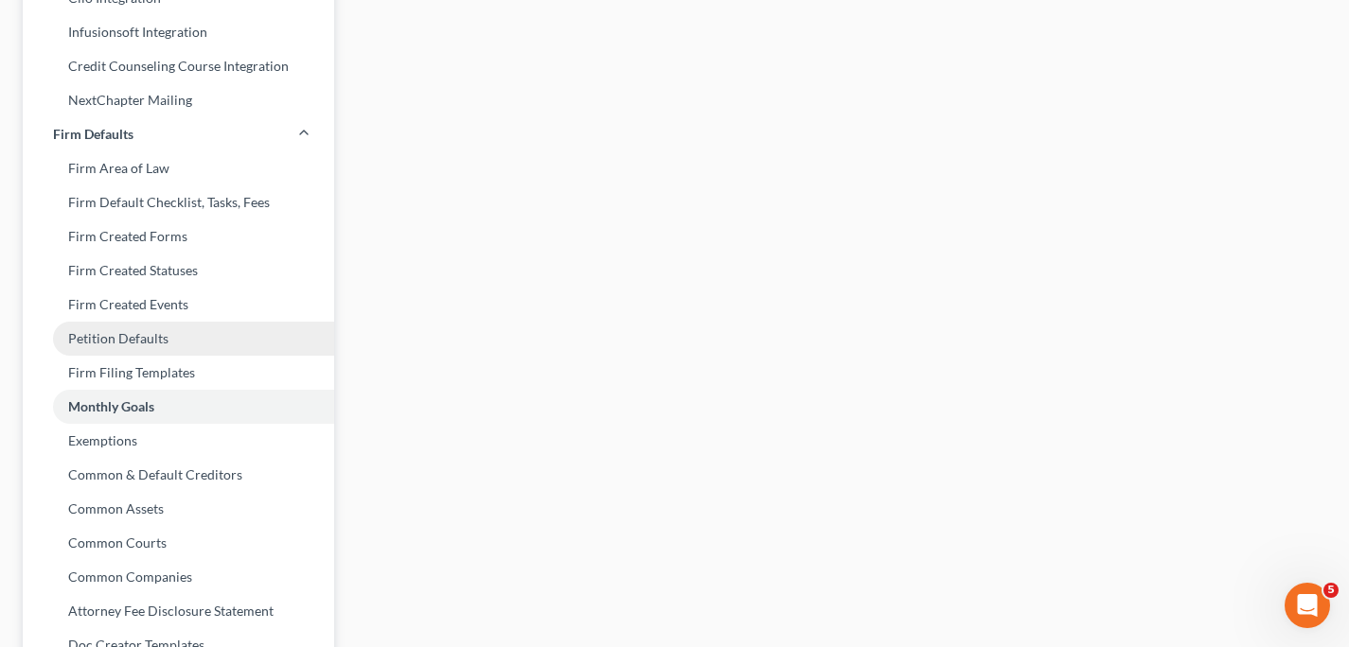
click at [115, 342] on link "Petition Defaults" at bounding box center [178, 339] width 311 height 34
click at [123, 339] on link "Petition Defaults" at bounding box center [178, 339] width 311 height 34
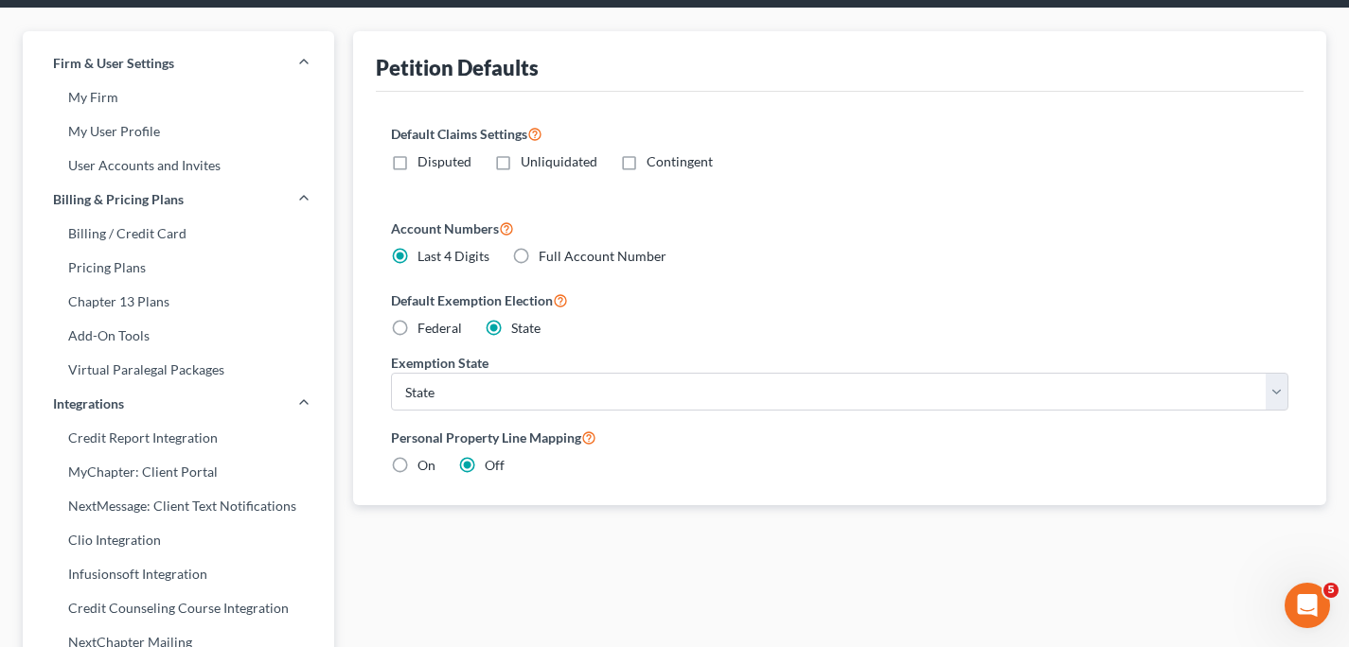
scroll to position [64, 0]
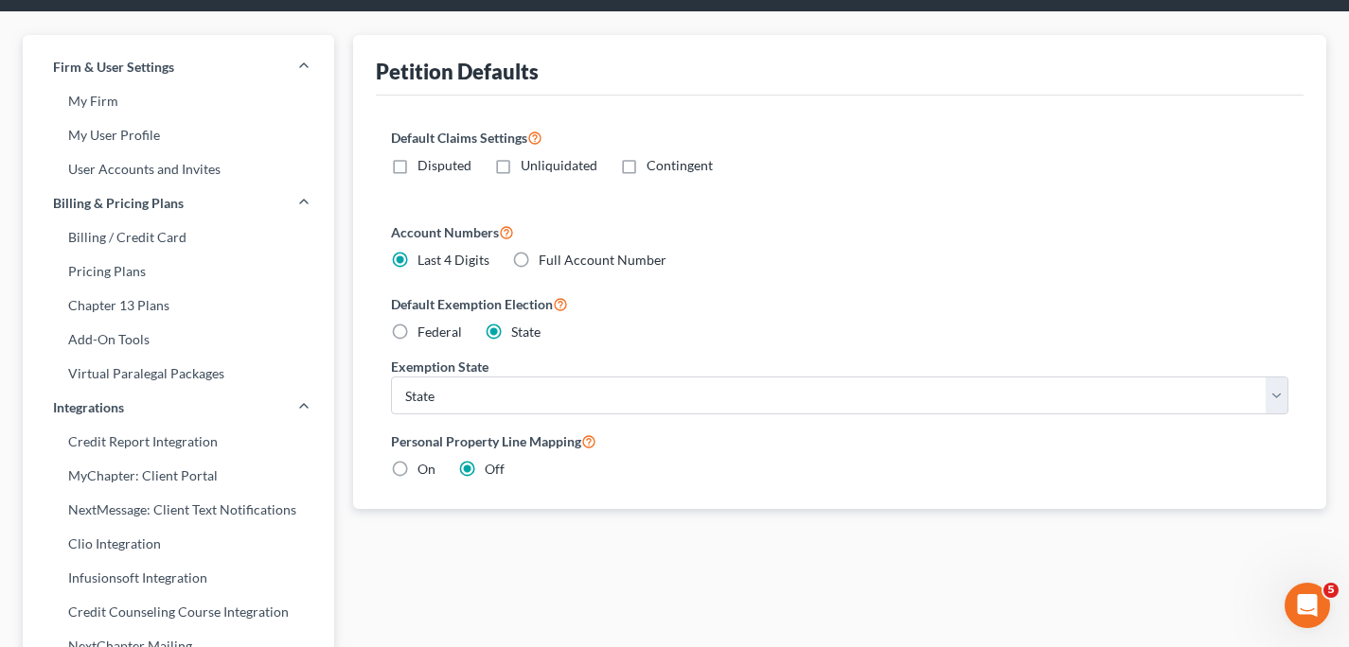
click at [417, 333] on label "Federal" at bounding box center [439, 332] width 44 height 19
click at [425, 333] on input "Federal" at bounding box center [431, 329] width 12 height 12
radio input "true"
radio input "false"
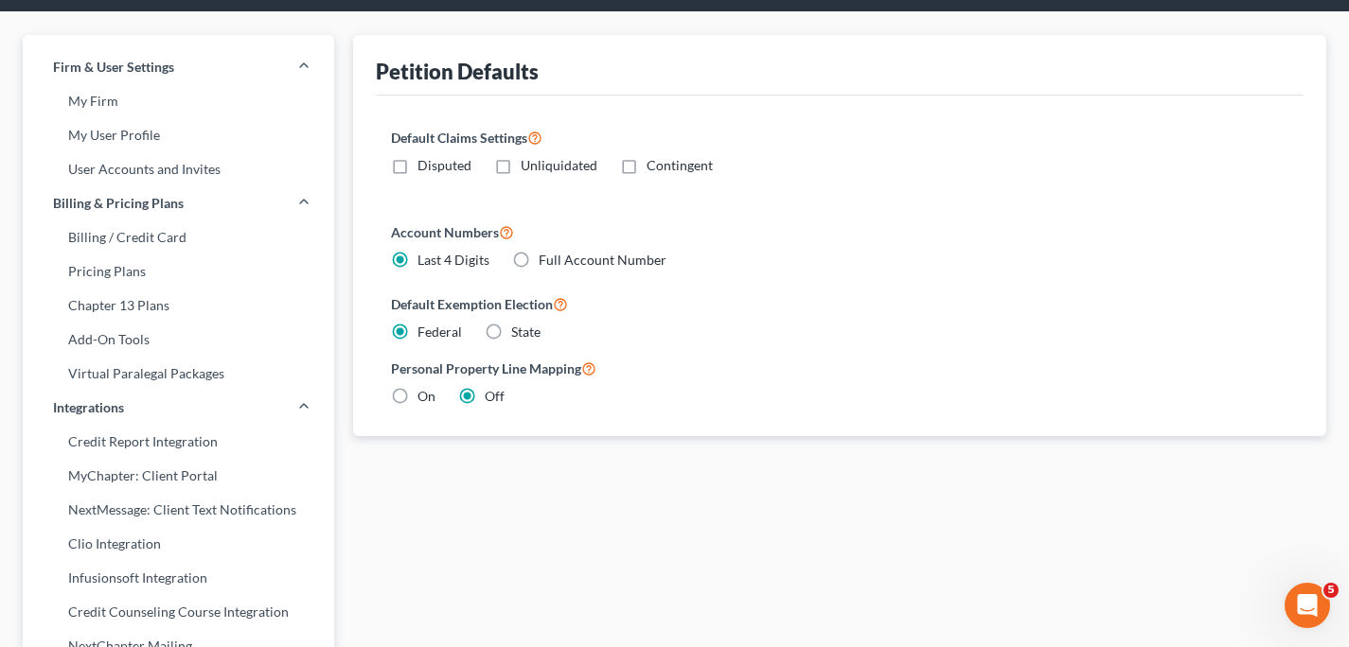
click at [417, 167] on label "Disputed" at bounding box center [444, 165] width 54 height 19
click at [425, 167] on input "Disputed" at bounding box center [431, 162] width 12 height 12
checkbox input "true"
click at [520, 169] on label "Unliquidated" at bounding box center [558, 165] width 77 height 19
click at [528, 168] on input "Unliquidated" at bounding box center [534, 162] width 12 height 12
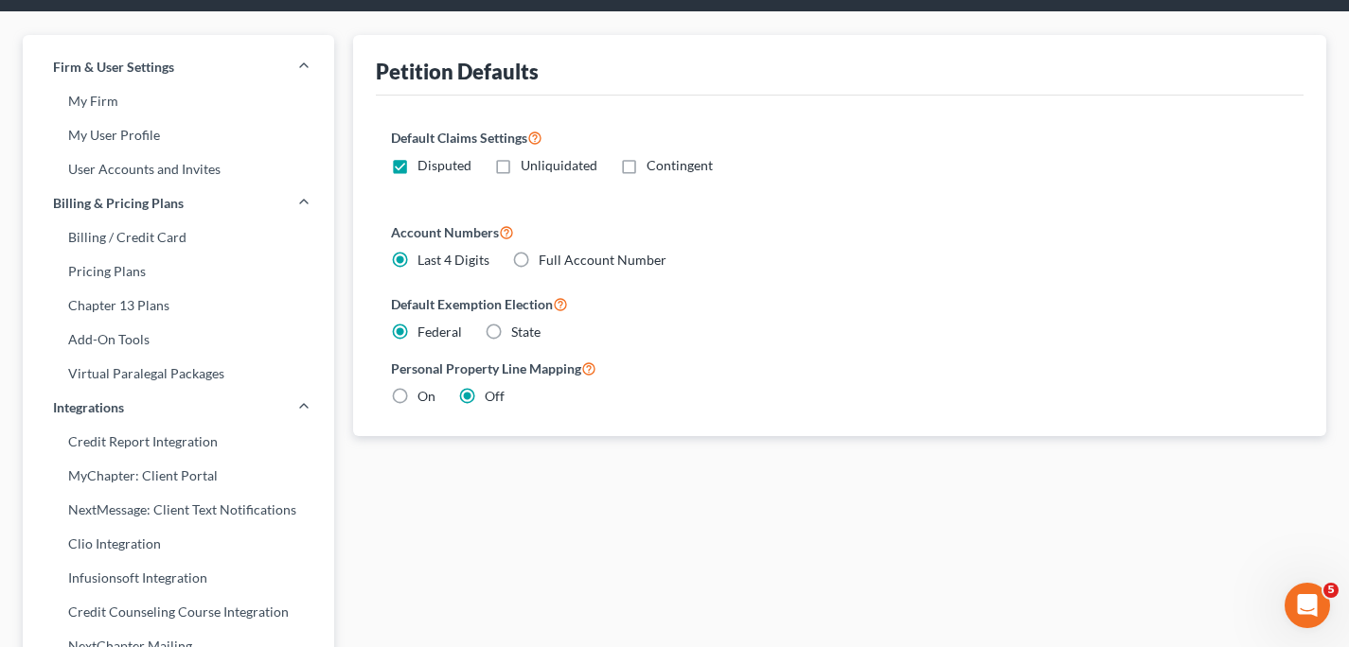
checkbox input "true"
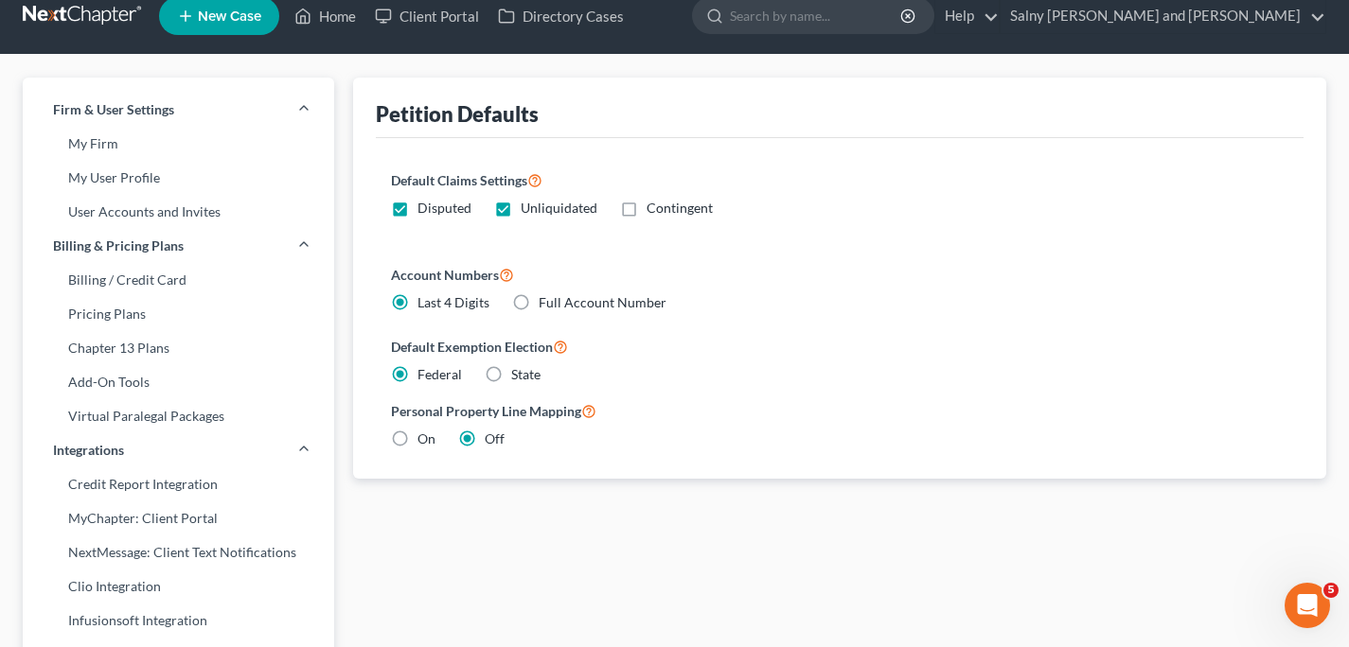
scroll to position [0, 0]
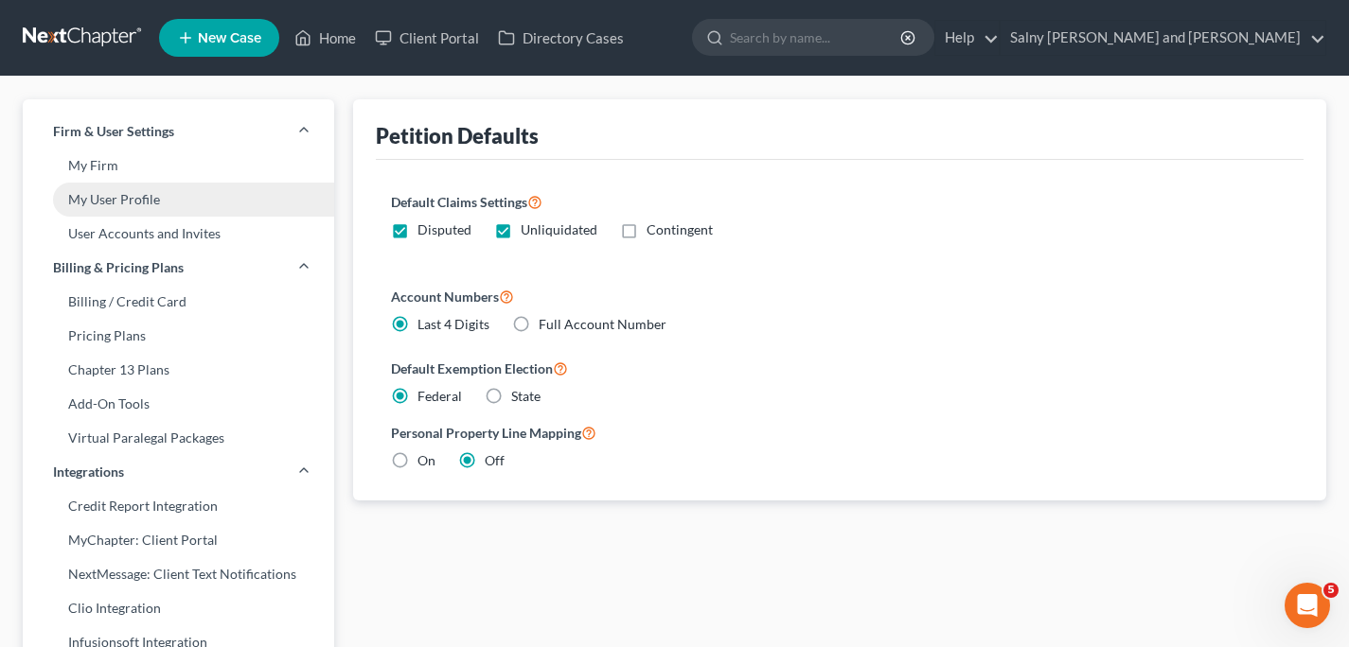
click at [182, 193] on link "My User Profile" at bounding box center [178, 200] width 311 height 34
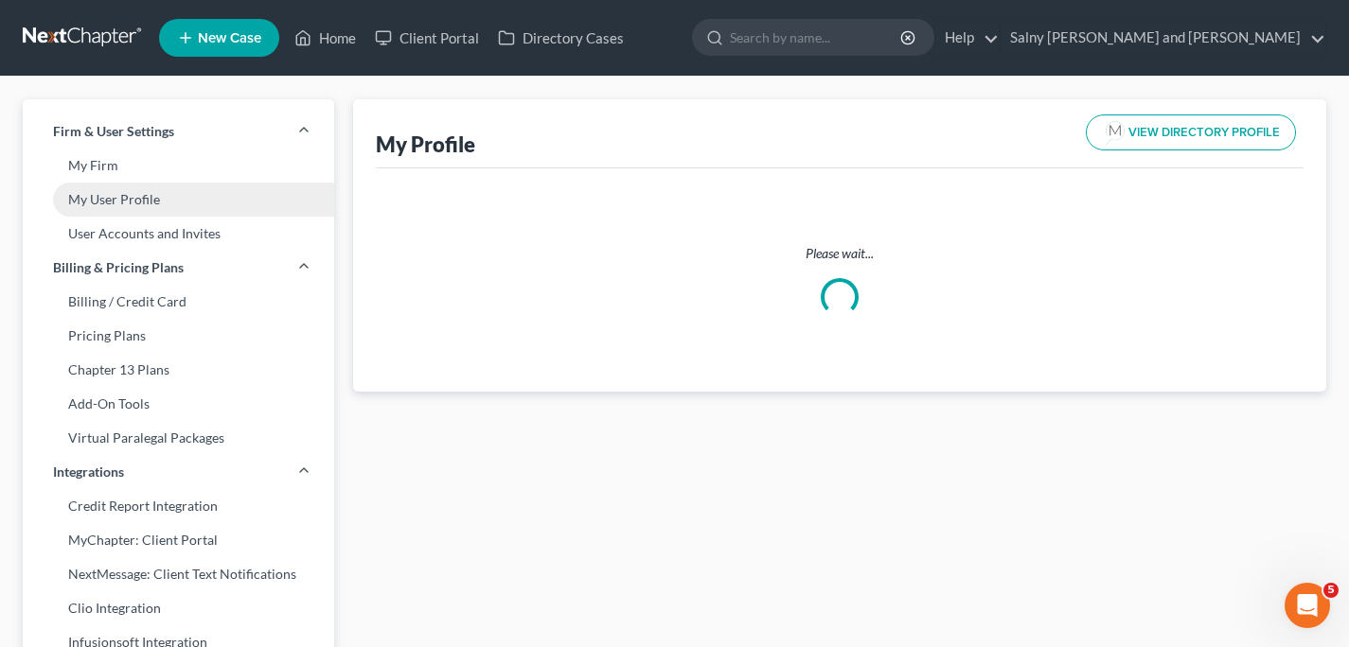
select select "33"
select select "51"
select select "attorney"
select select "1"
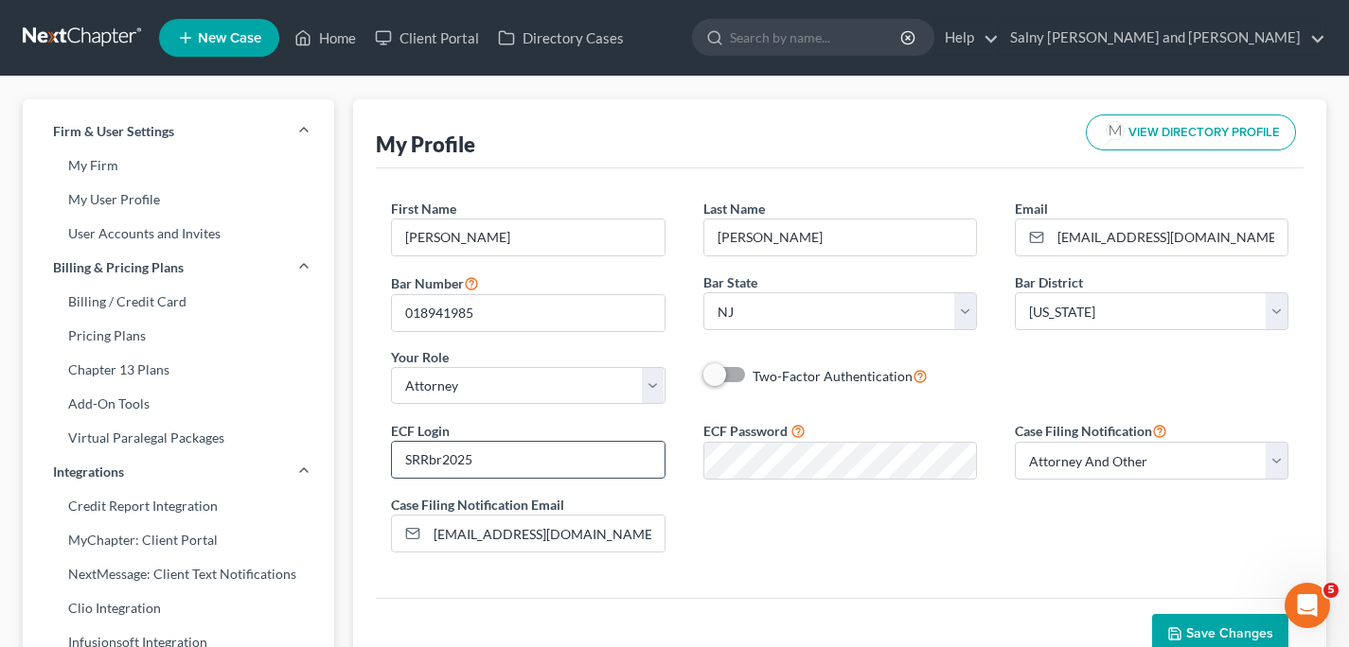
click at [542, 457] on input "SRRbr2025" at bounding box center [528, 460] width 272 height 36
type input "S"
type input "Arinaldi"
click at [1187, 627] on span "Save Changes" at bounding box center [1220, 634] width 106 height 16
click at [65, 34] on link at bounding box center [83, 38] width 121 height 34
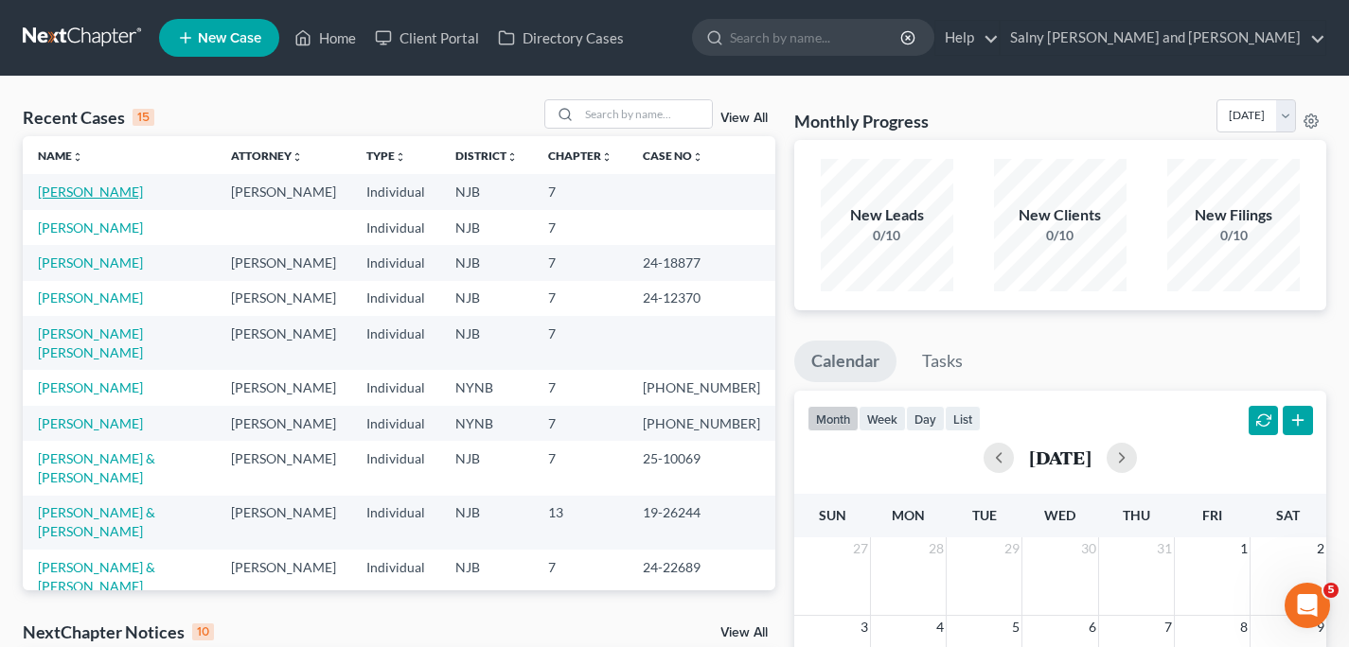
click at [117, 191] on link "[PERSON_NAME]" at bounding box center [90, 192] width 105 height 16
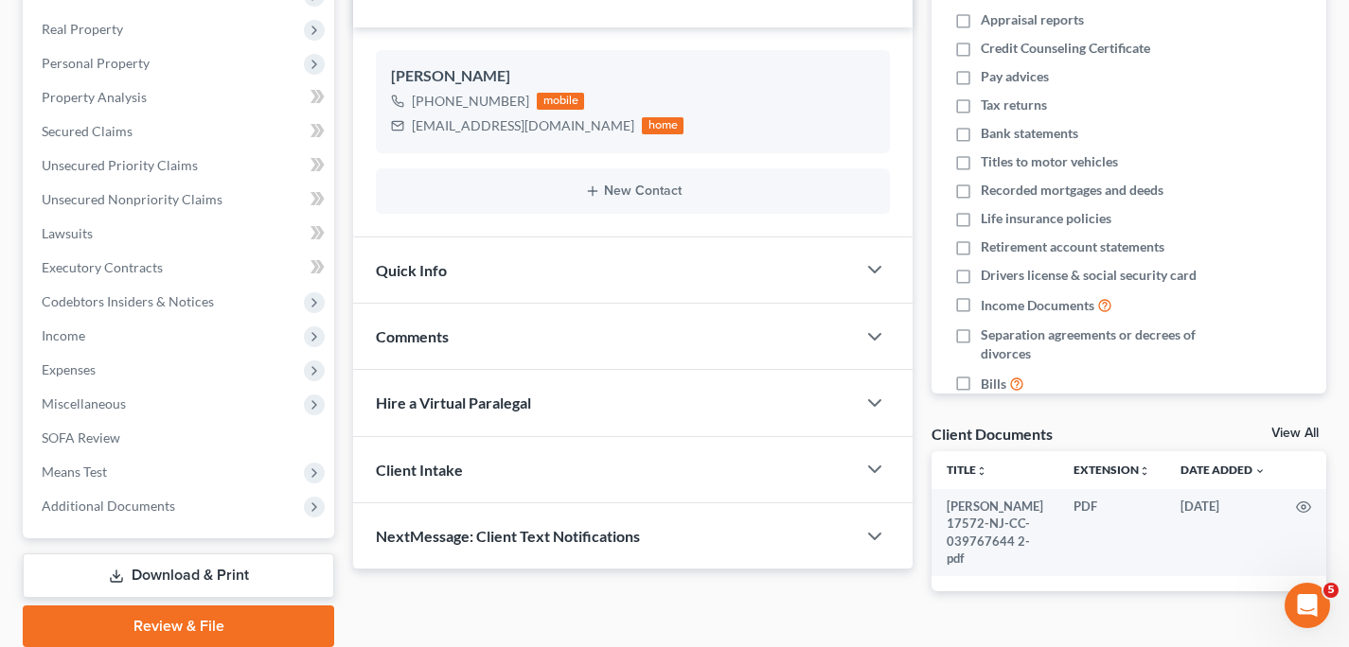
scroll to position [357, 0]
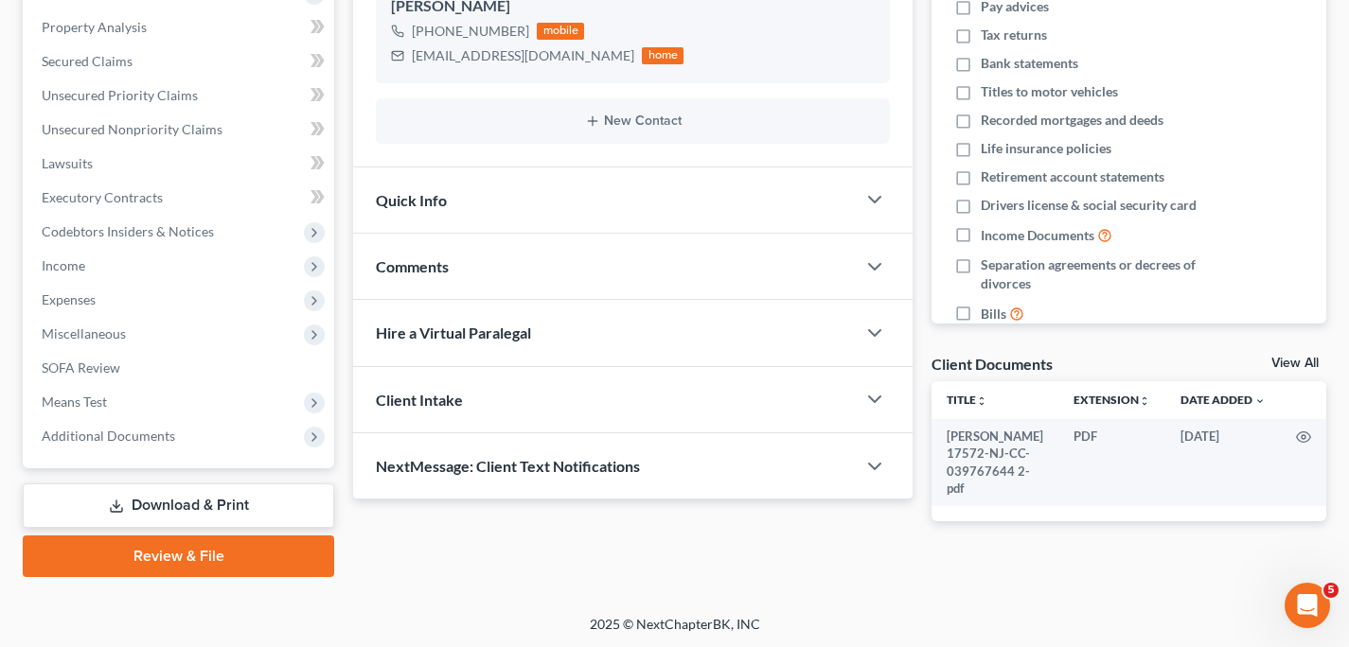
click at [143, 553] on link "Review & File" at bounding box center [178, 557] width 311 height 42
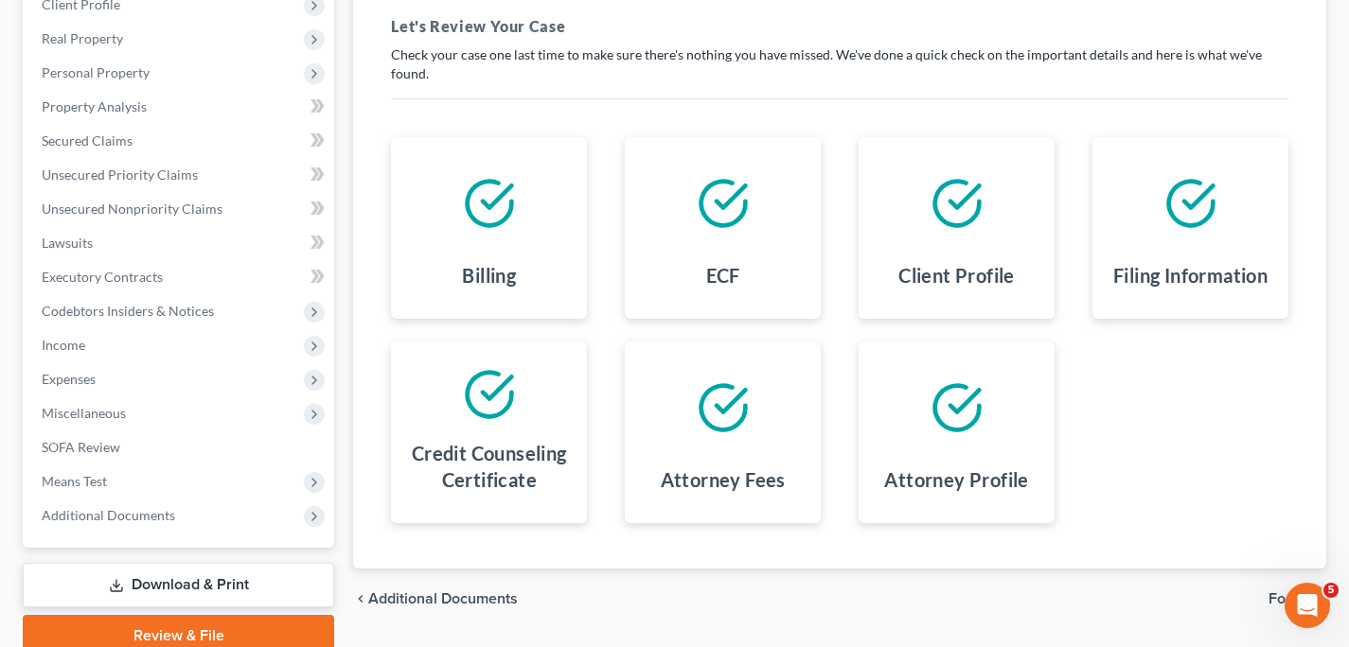
scroll to position [357, 0]
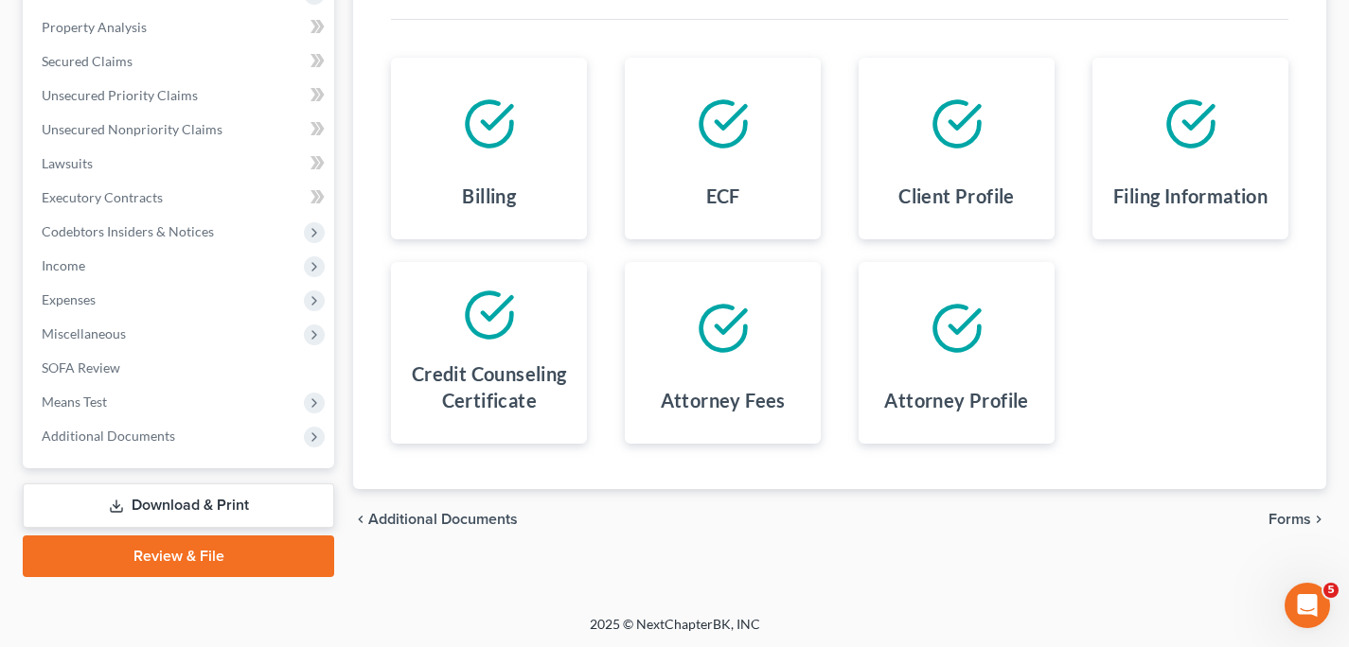
click at [197, 549] on link "Review & File" at bounding box center [178, 557] width 311 height 42
click at [270, 556] on link "Review & File" at bounding box center [178, 557] width 311 height 42
click at [162, 554] on link "Review & File" at bounding box center [178, 557] width 311 height 42
click at [1290, 516] on span "Forms" at bounding box center [1289, 519] width 43 height 15
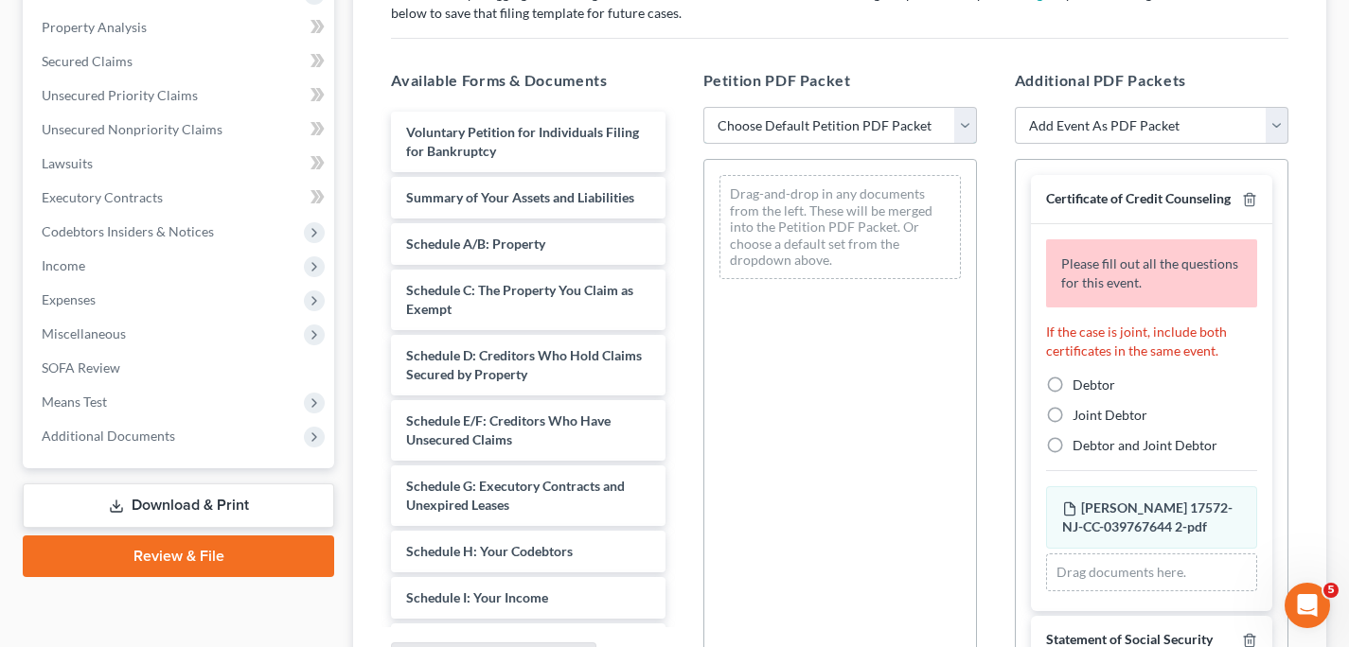
select select "0"
click option "Complete Bankruptcy Petition (all forms and schedules)" at bounding box center [0, 0] width 0 height 0
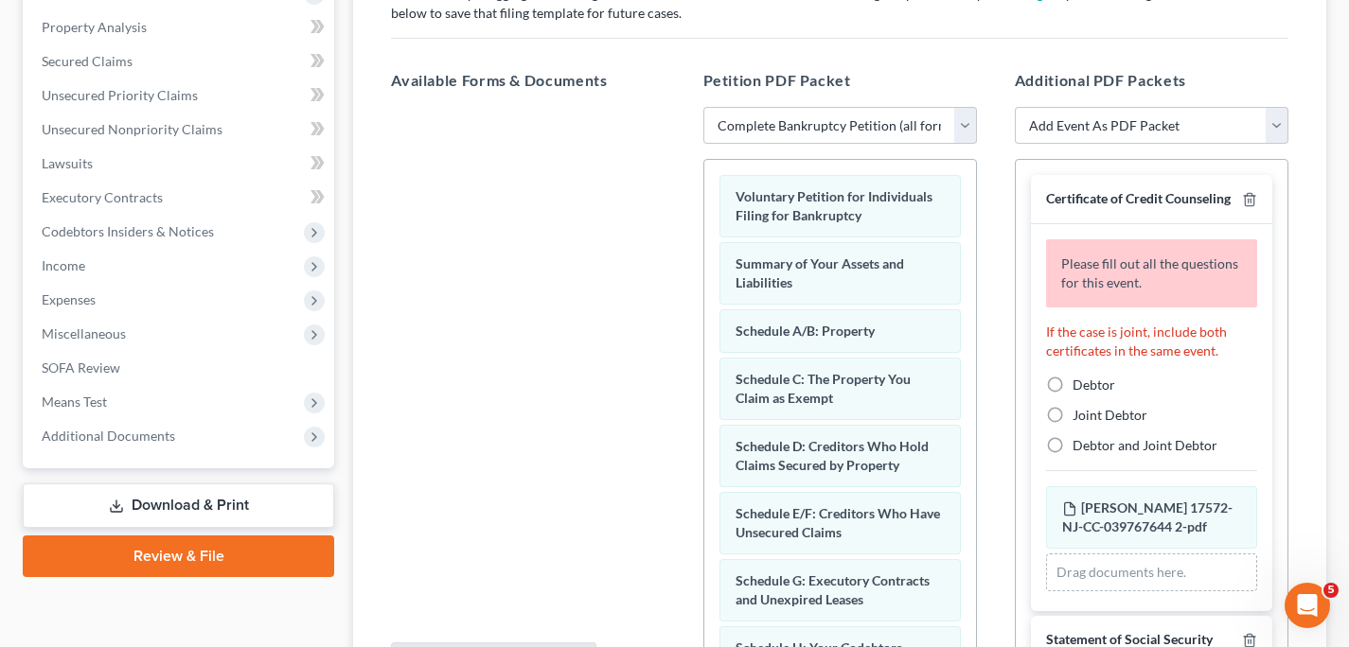
click at [1072, 394] on label "Debtor" at bounding box center [1093, 385] width 43 height 19
click at [1080, 388] on input "Debtor" at bounding box center [1086, 382] width 12 height 12
radio input "true"
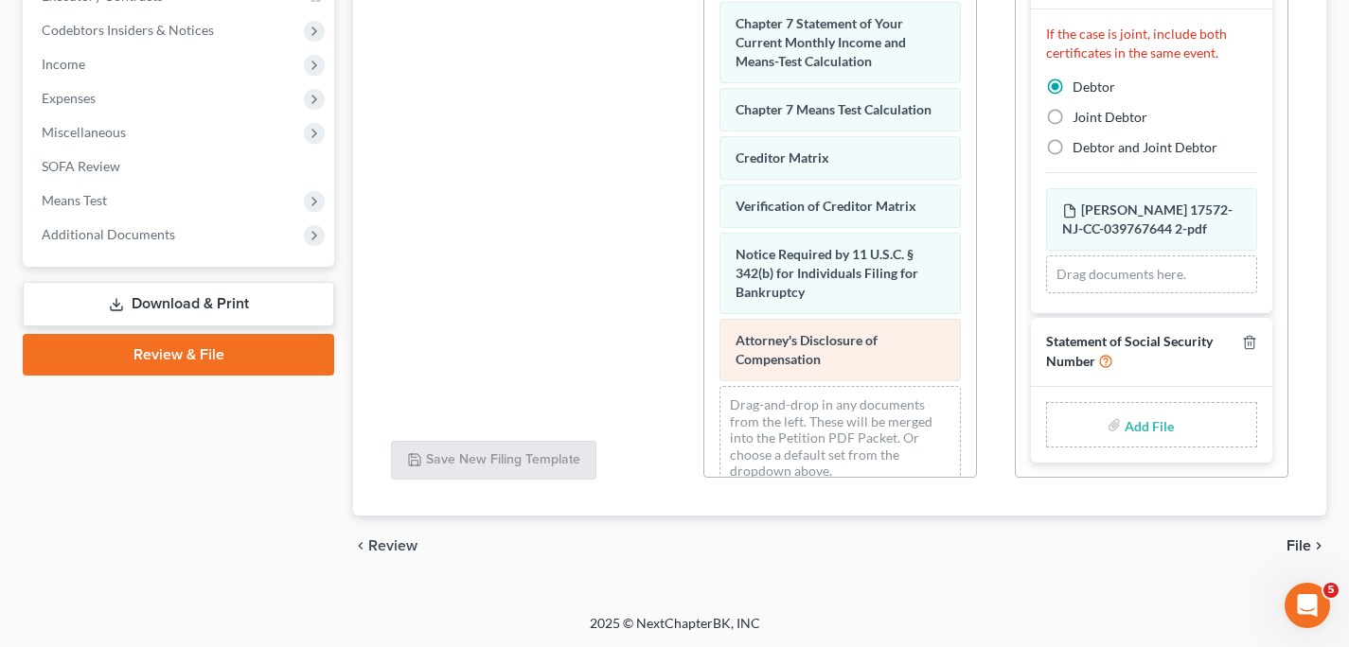
scroll to position [854, 0]
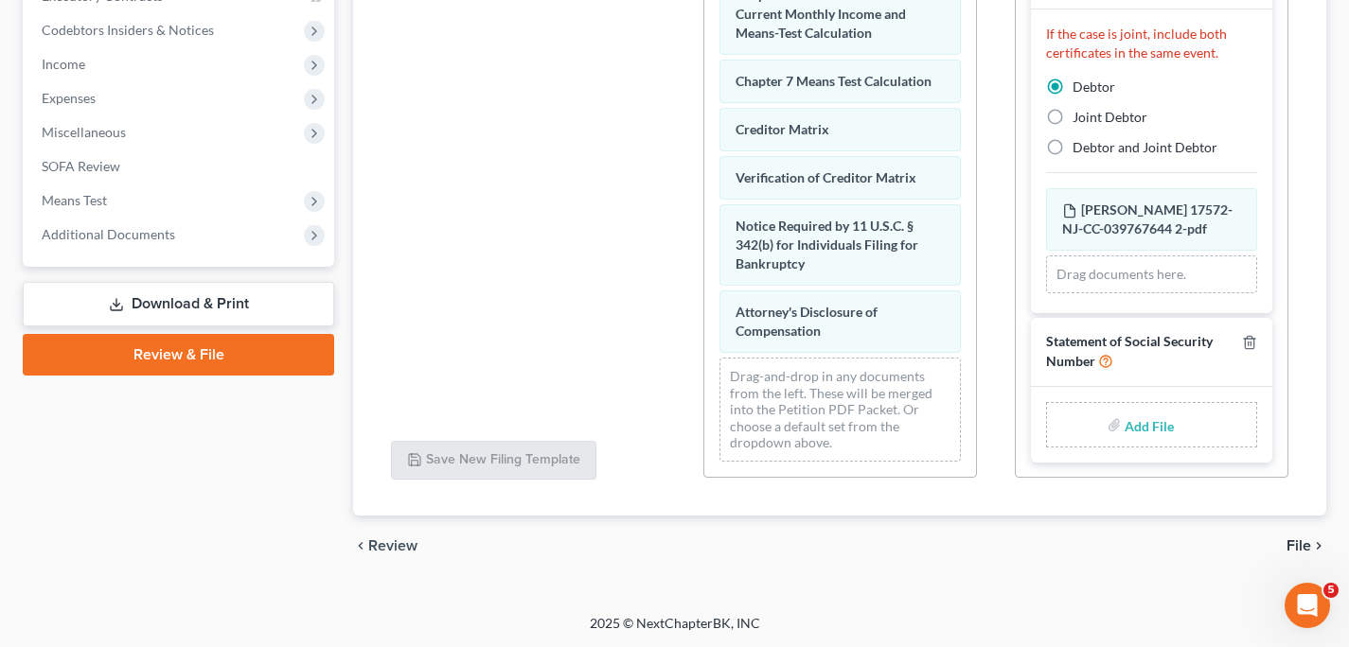
click at [1301, 547] on span "File" at bounding box center [1298, 545] width 25 height 15
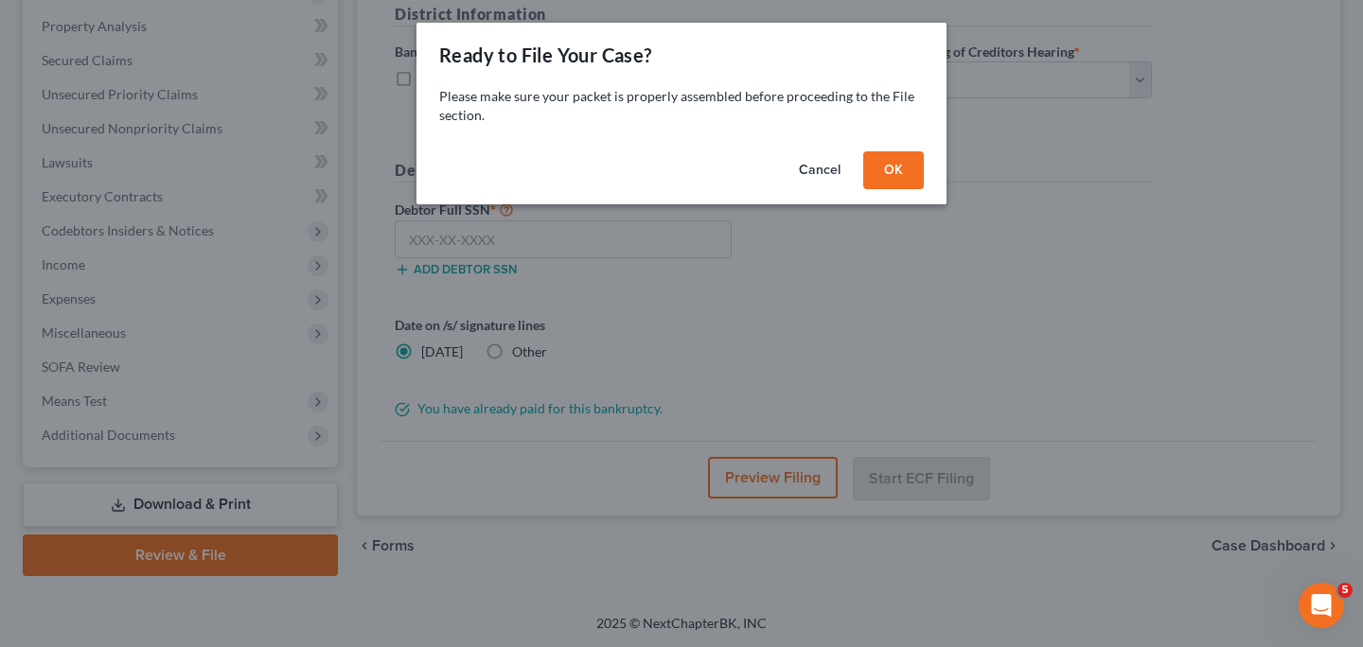
click at [899, 169] on button "OK" at bounding box center [893, 170] width 61 height 38
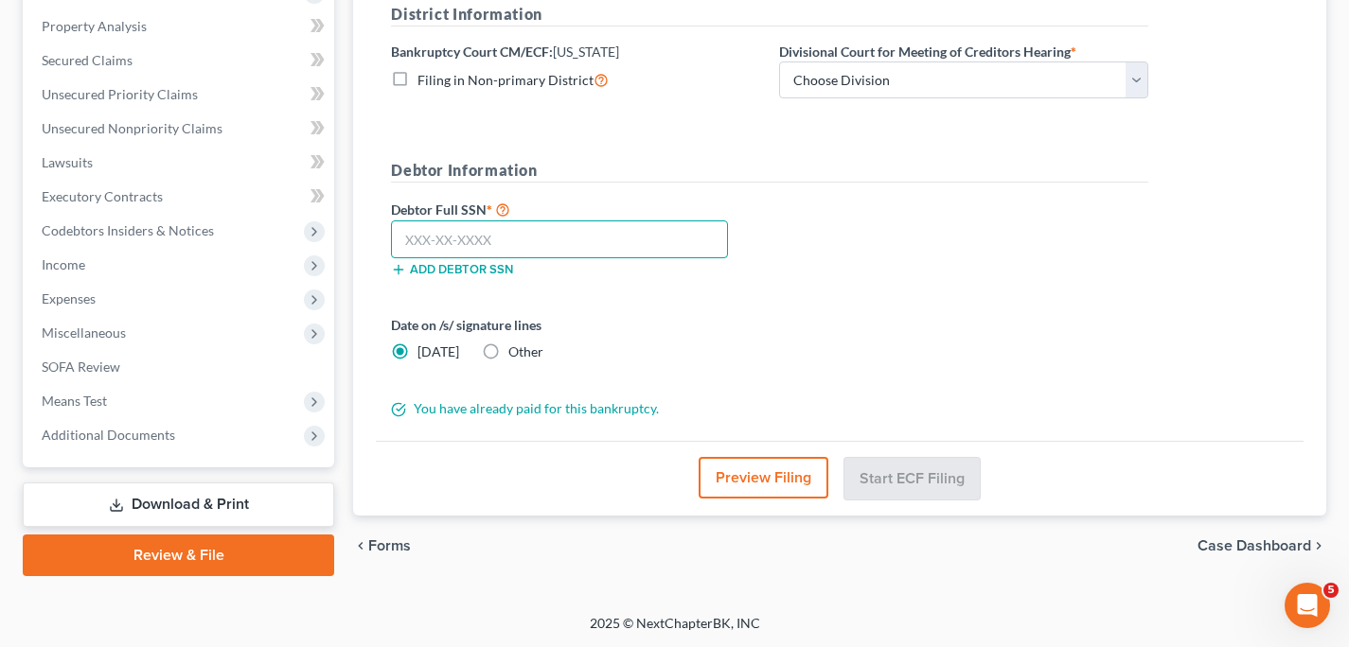
click at [660, 238] on input "text" at bounding box center [559, 239] width 337 height 38
type input "138-76-9930"
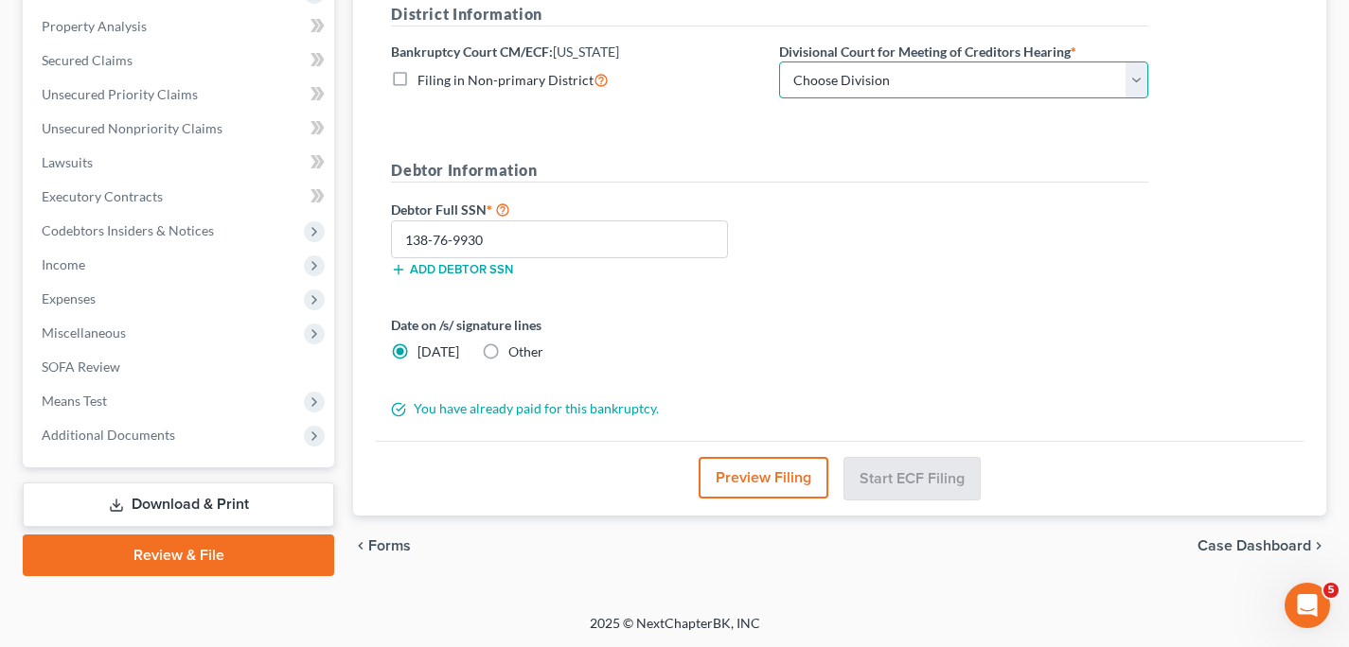
click at [1136, 85] on select "Choose Division Camden Camden/Trenton Newark Trenton" at bounding box center [963, 81] width 369 height 38
select select "2"
click option "[GEOGRAPHIC_DATA]" at bounding box center [0, 0] width 0 height 0
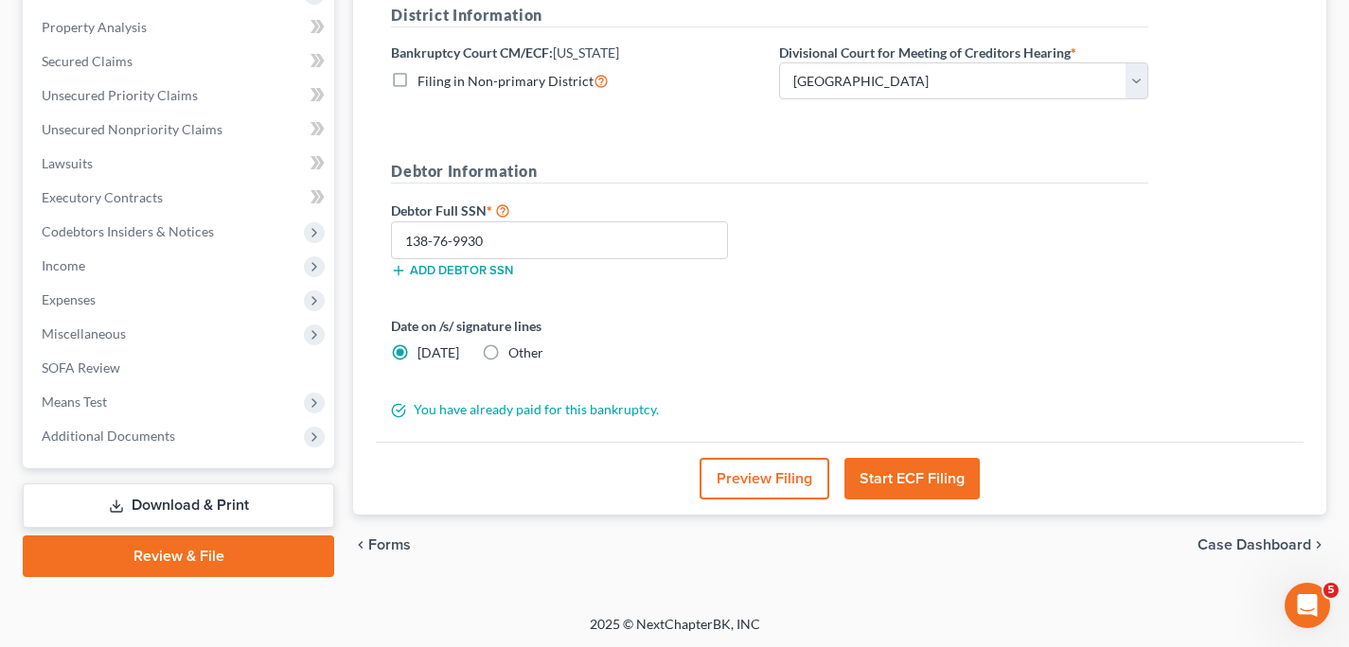
click at [508, 349] on label "Other" at bounding box center [525, 353] width 35 height 19
click at [516, 349] on input "Other" at bounding box center [522, 350] width 12 height 12
radio input "true"
radio input "false"
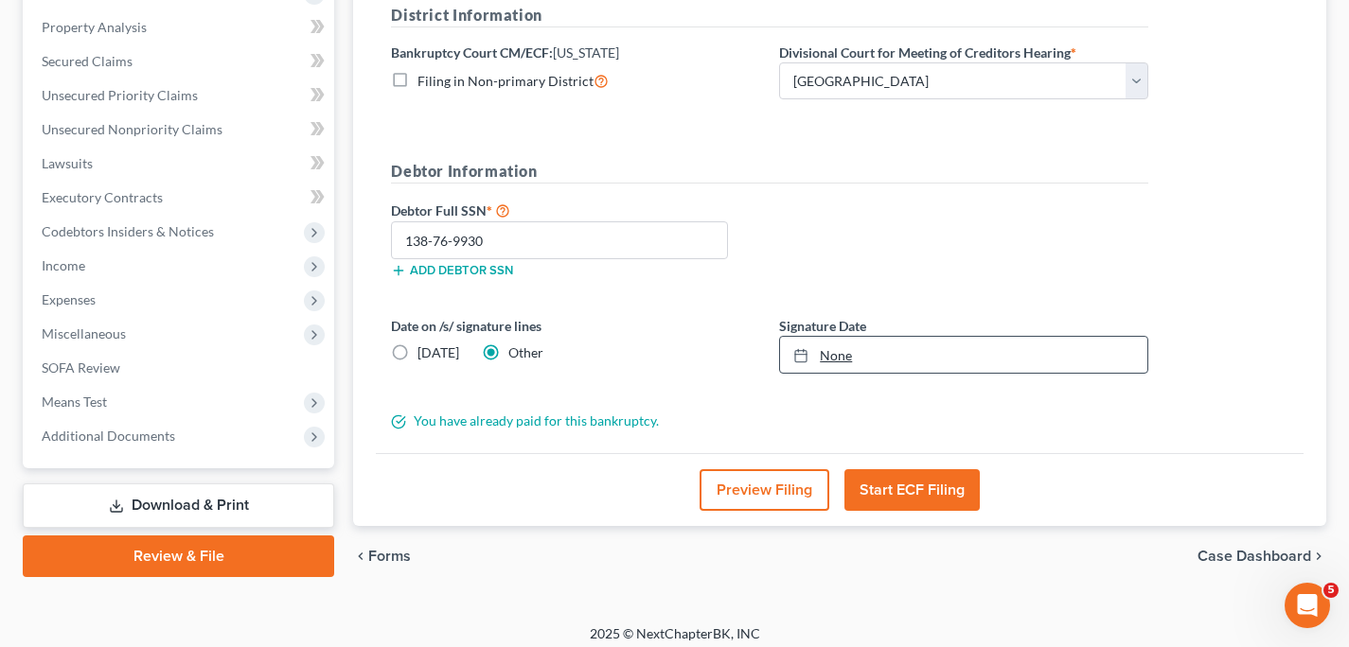
click at [817, 359] on div at bounding box center [806, 355] width 26 height 16
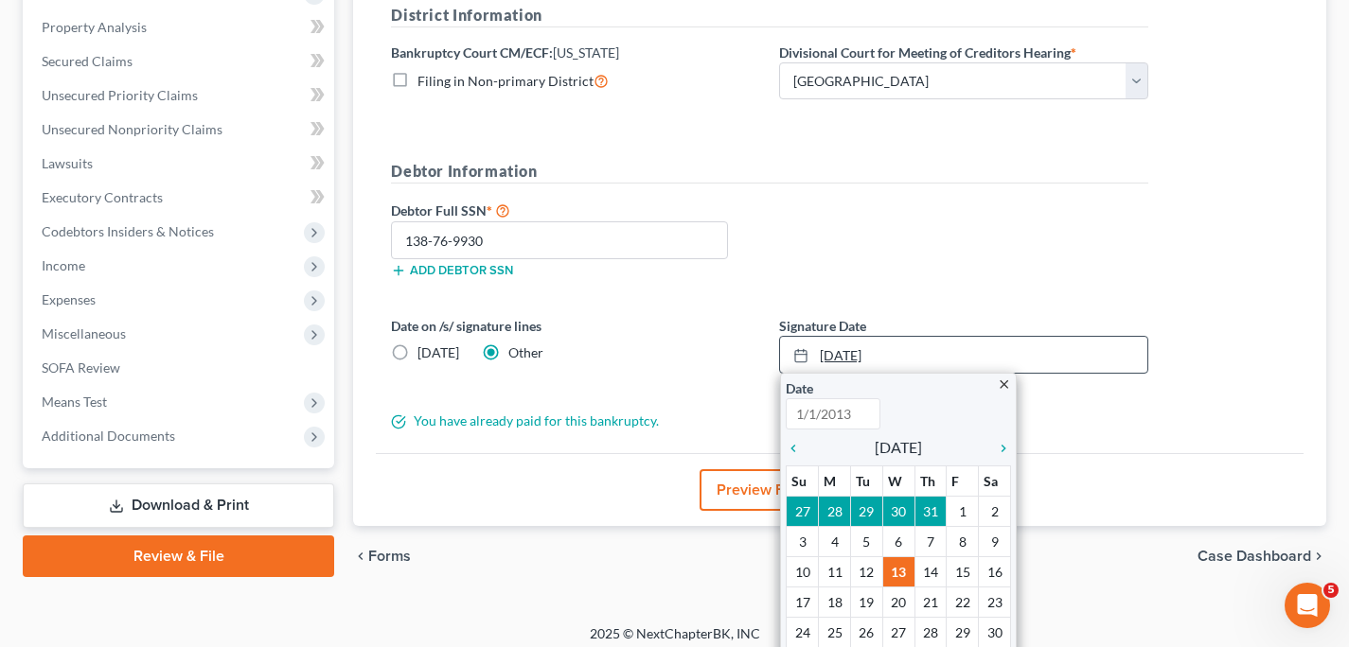
type input "8/13/2025"
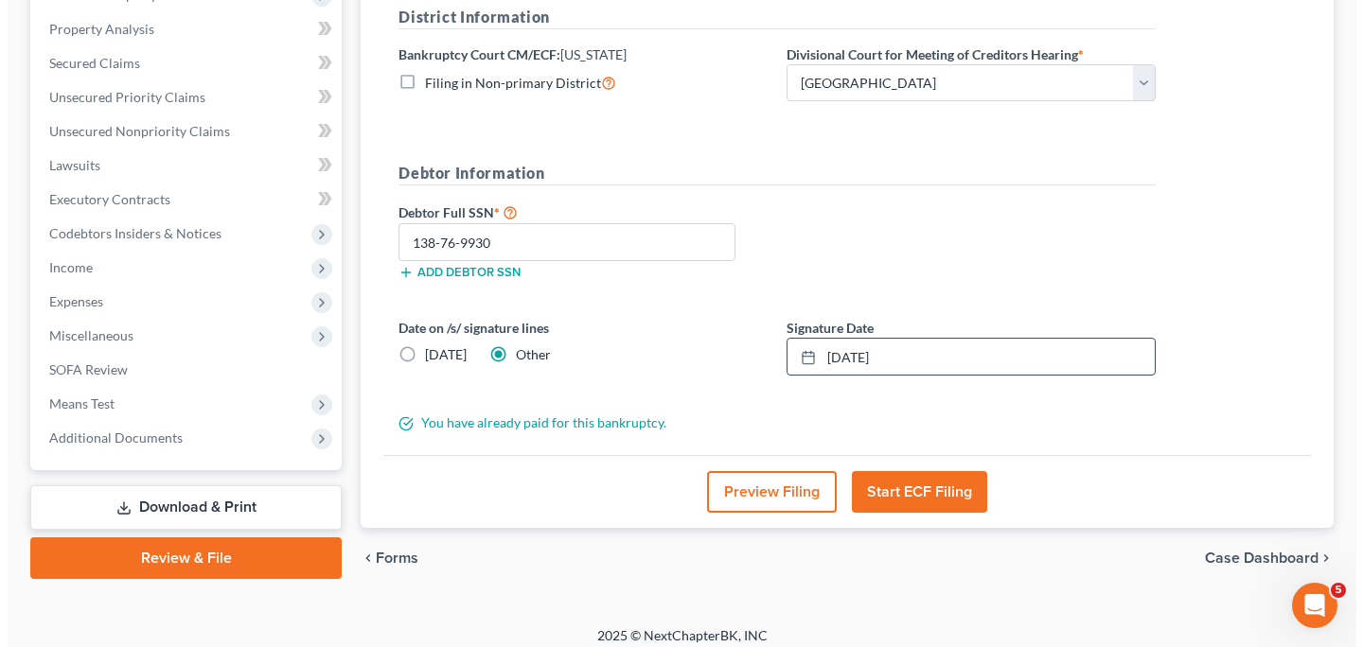
scroll to position [367, 0]
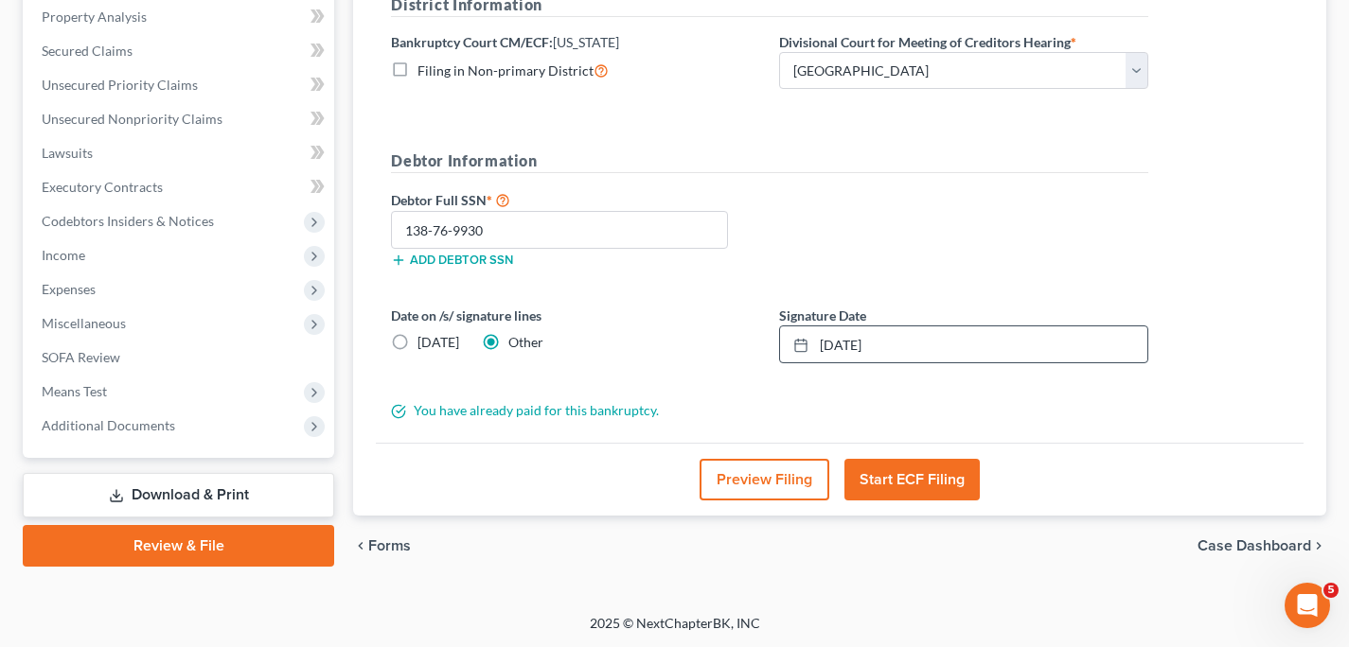
click at [915, 477] on button "Start ECF Filing" at bounding box center [911, 480] width 135 height 42
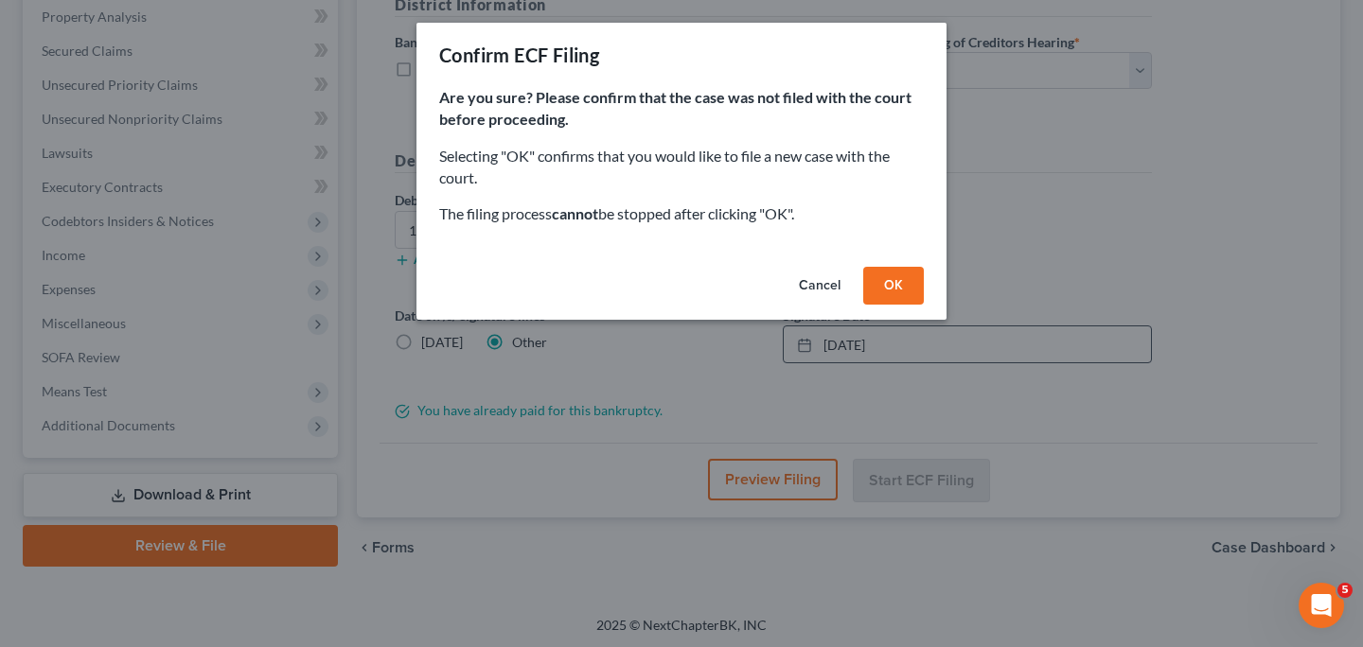
click at [902, 287] on button "OK" at bounding box center [893, 286] width 61 height 38
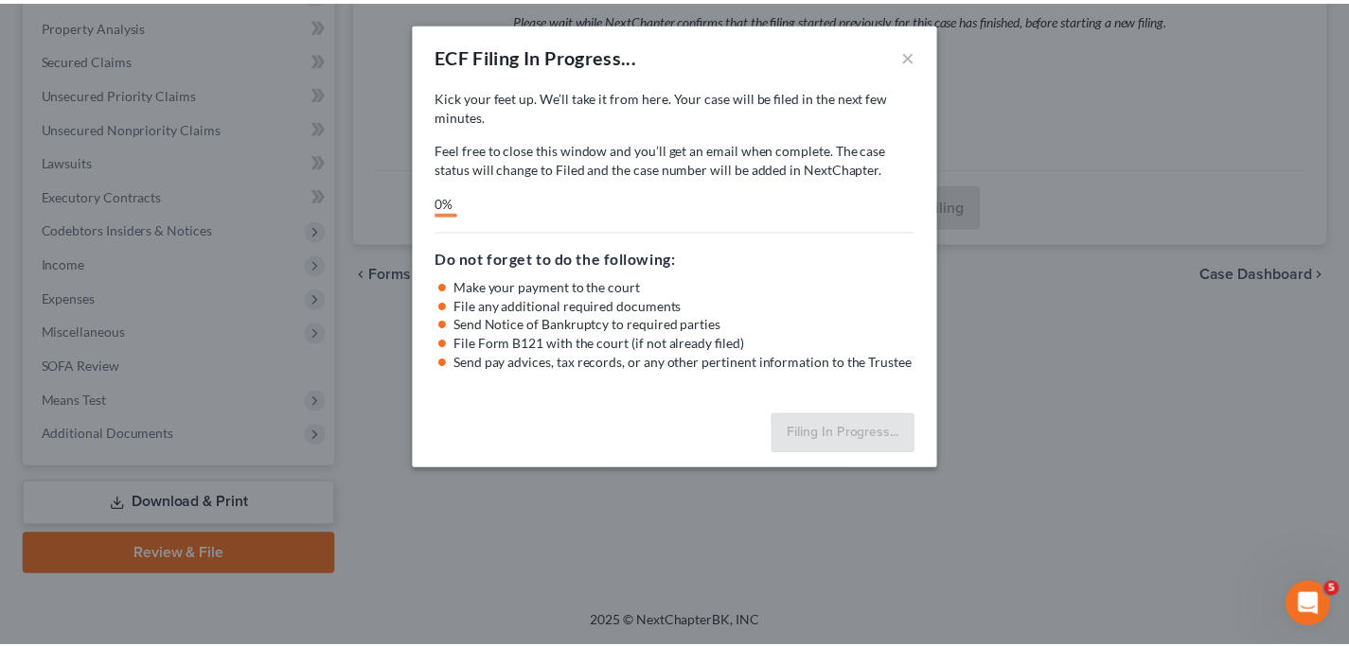
scroll to position [357, 0]
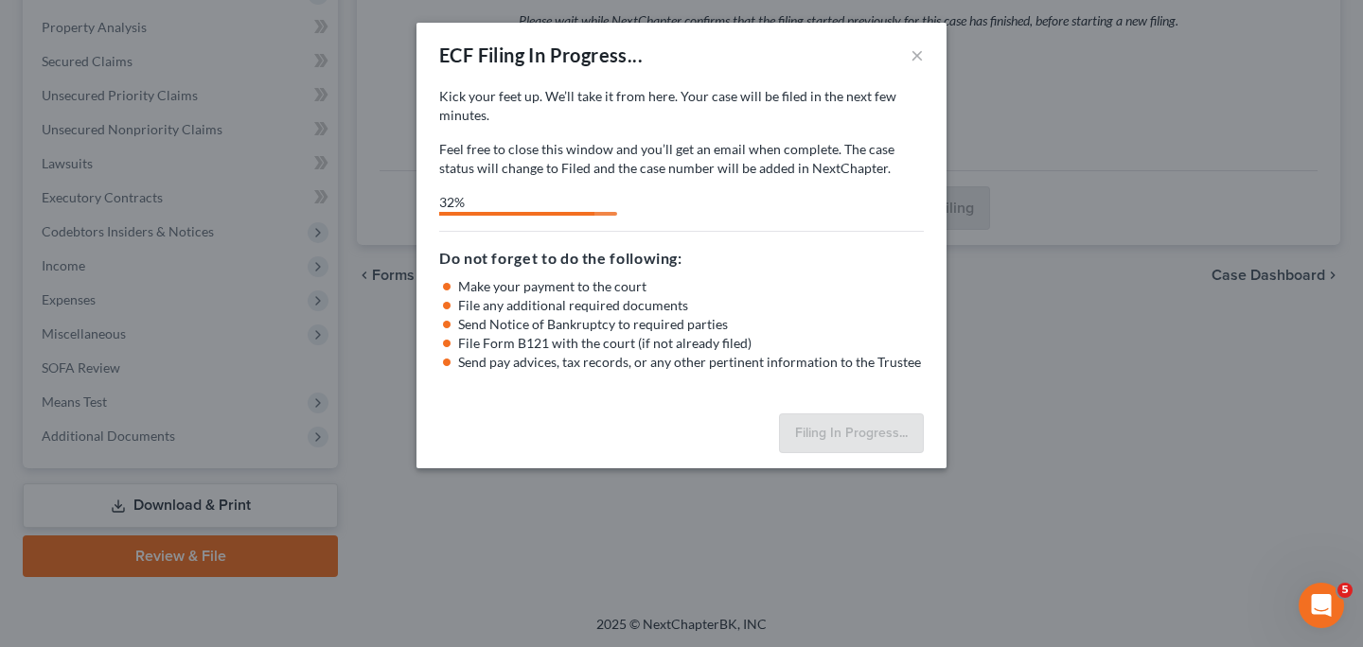
select select "2"
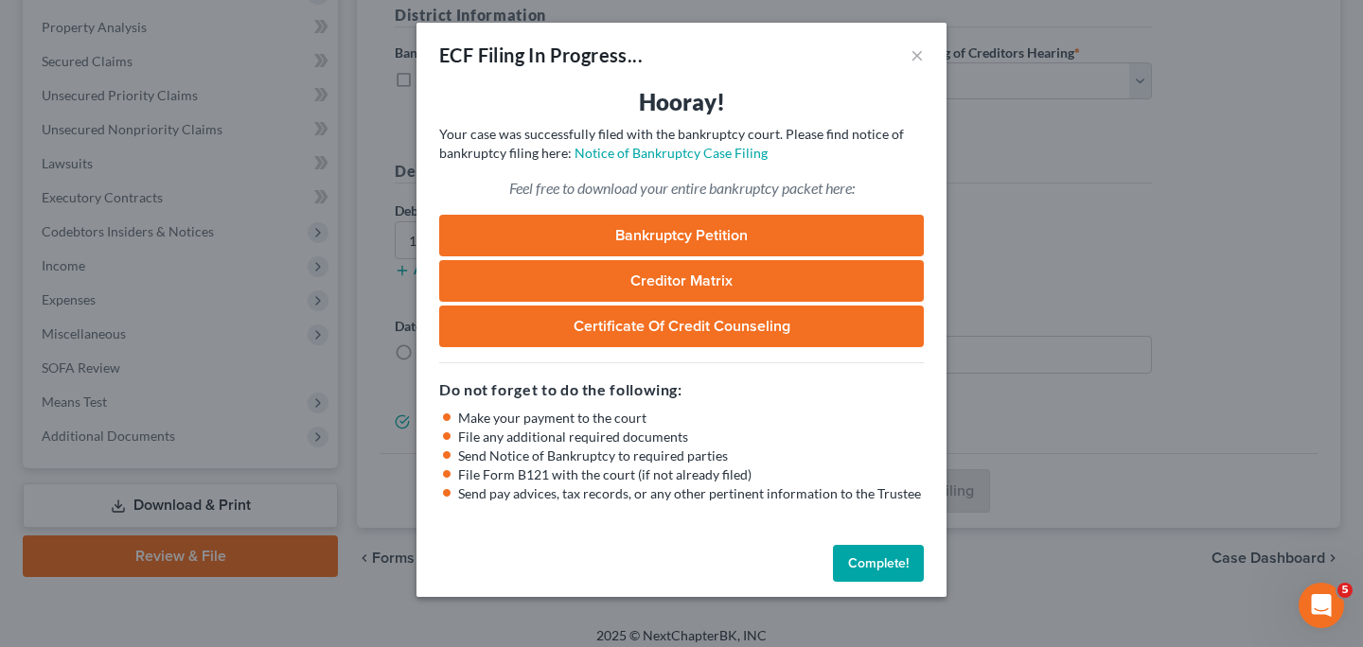
click at [901, 562] on button "Complete!" at bounding box center [878, 564] width 91 height 38
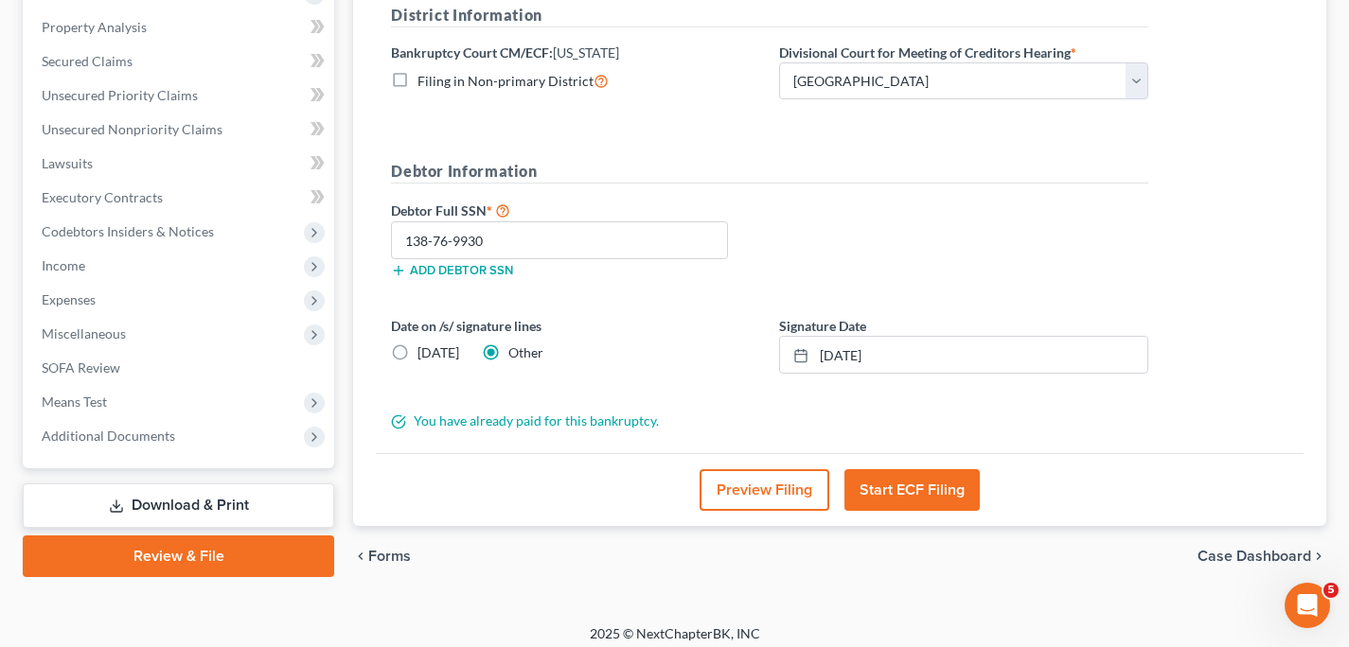
click at [1299, 605] on icon "Open Intercom Messenger" at bounding box center [1307, 606] width 31 height 31
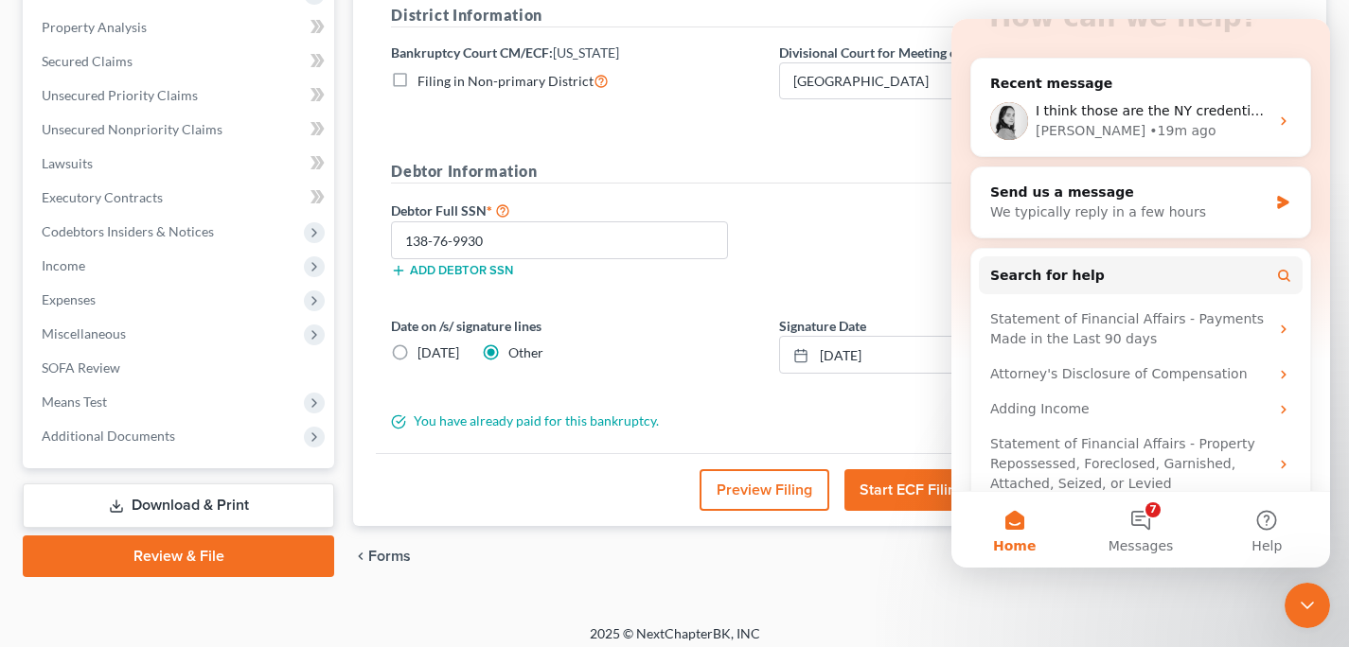
scroll to position [212, 0]
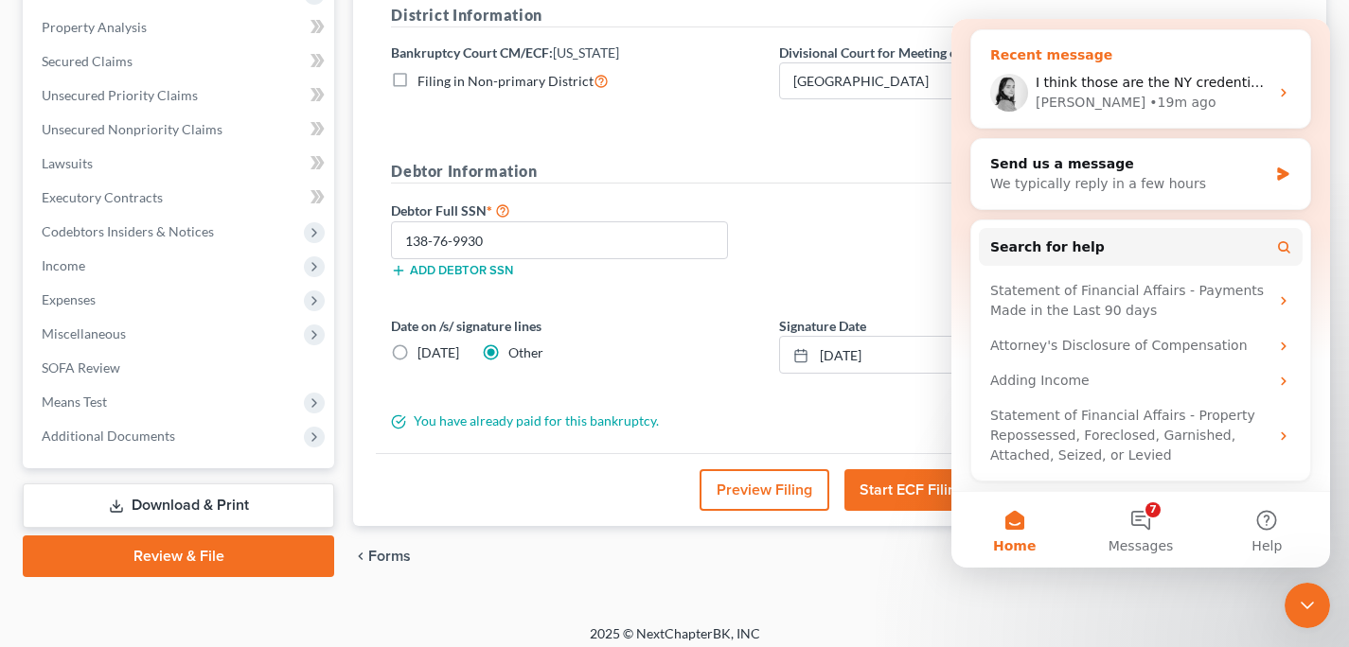
click at [1206, 92] on div "I think those are the NY credentials. I'll see if I can change them now." at bounding box center [1151, 83] width 233 height 20
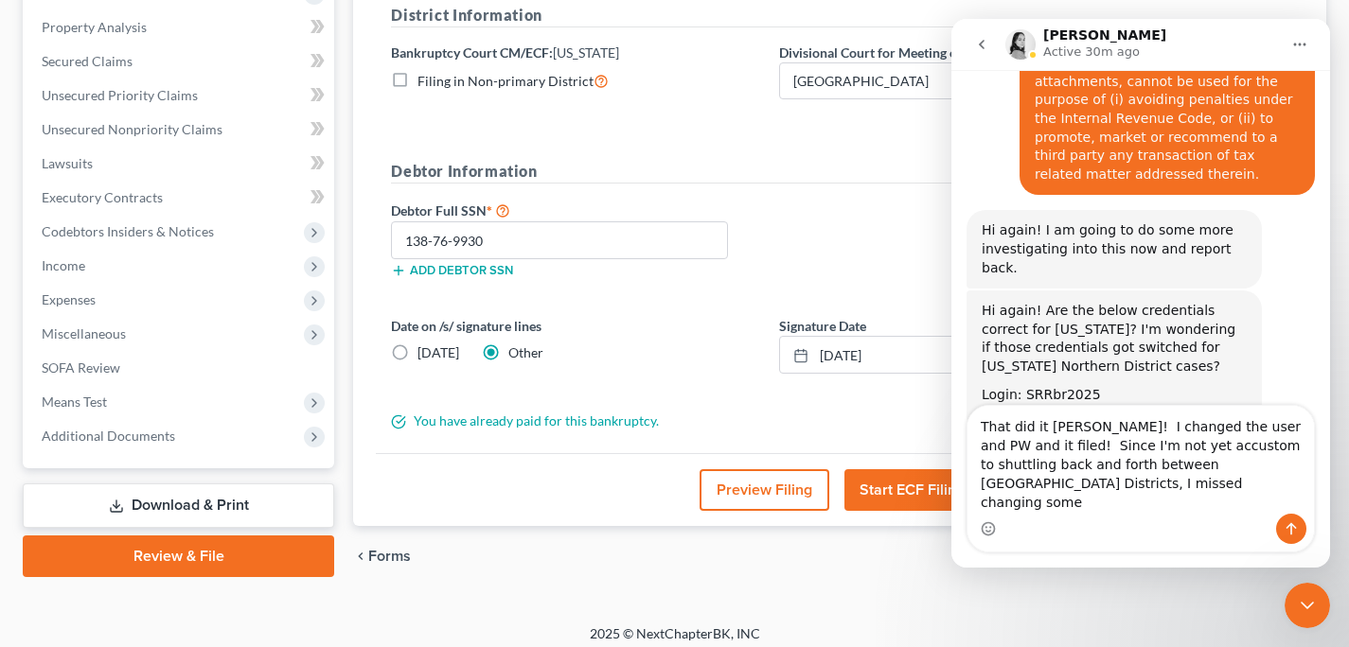
scroll to position [1378, 0]
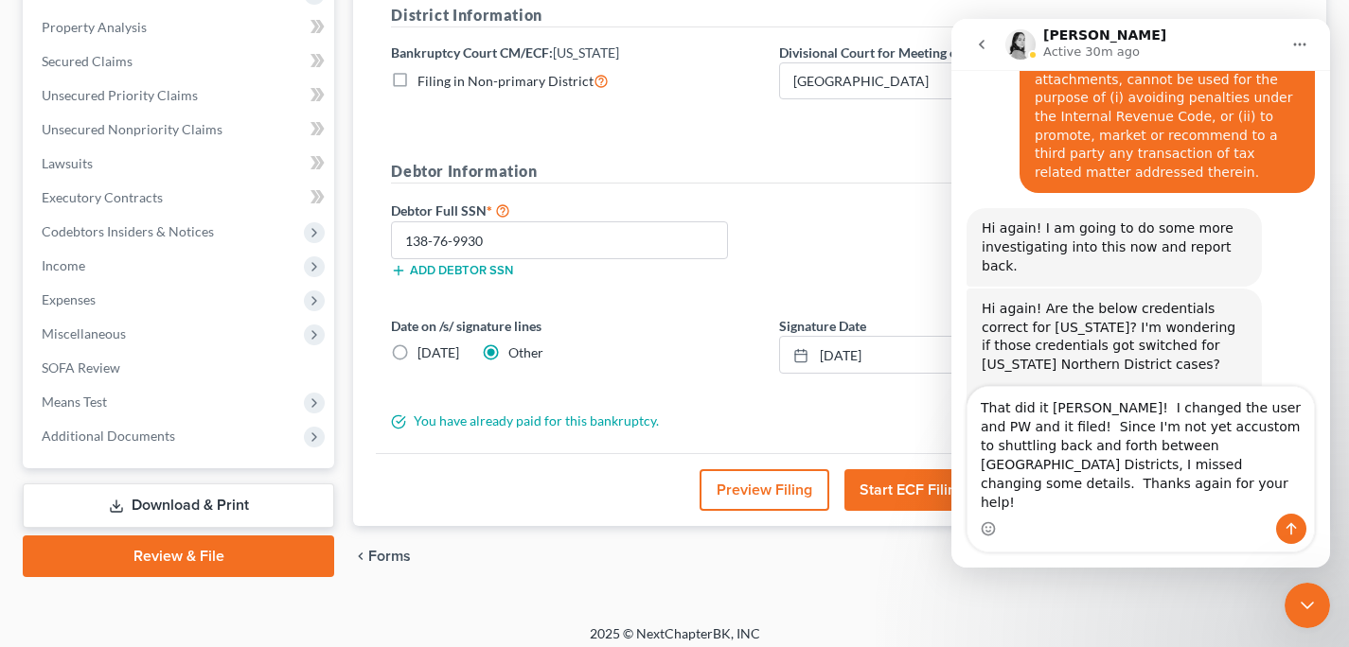
type textarea "That did it Lindsey! I changed the user and PW and it filed! Since I'm not yet …"
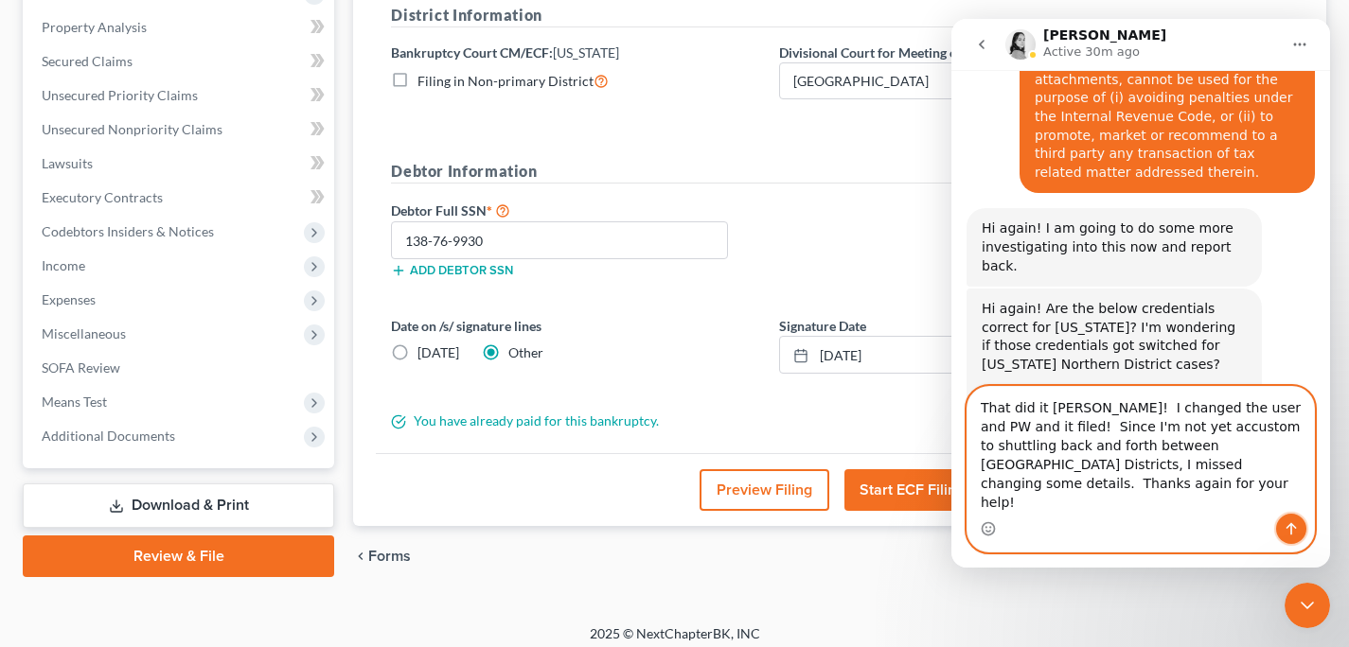
click at [1294, 524] on icon "Send a message…" at bounding box center [1290, 528] width 15 height 15
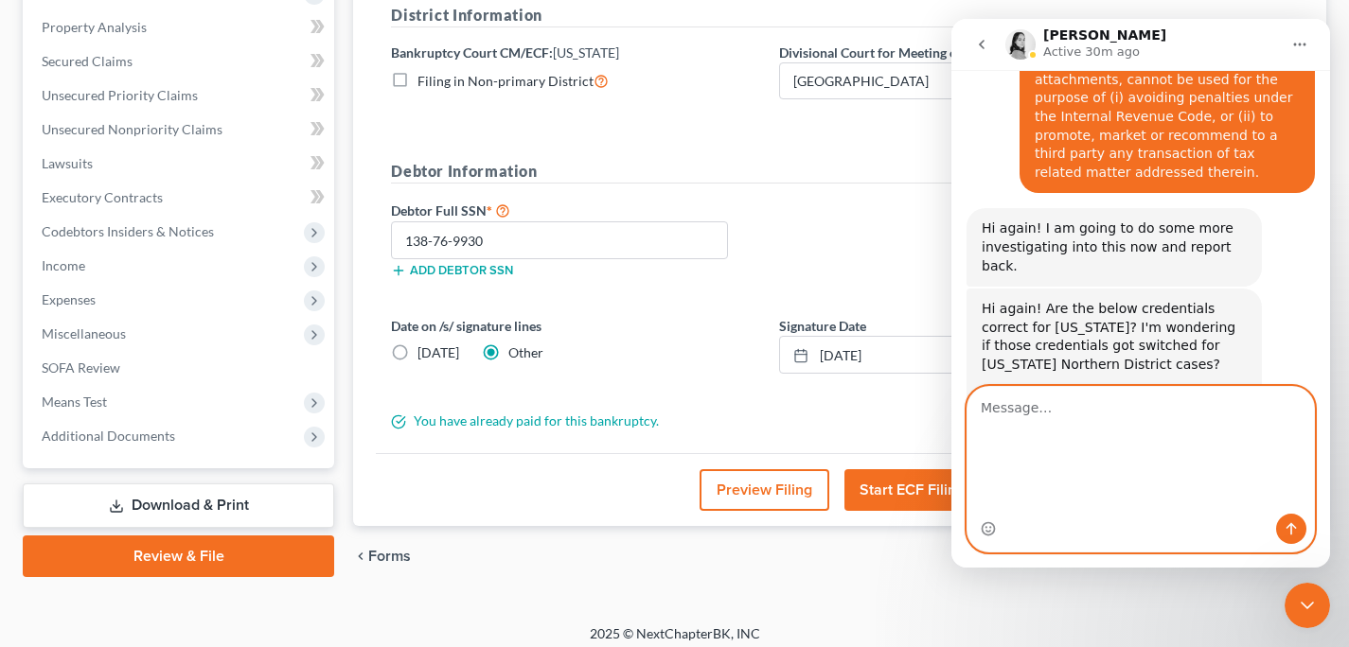
scroll to position [1438, 0]
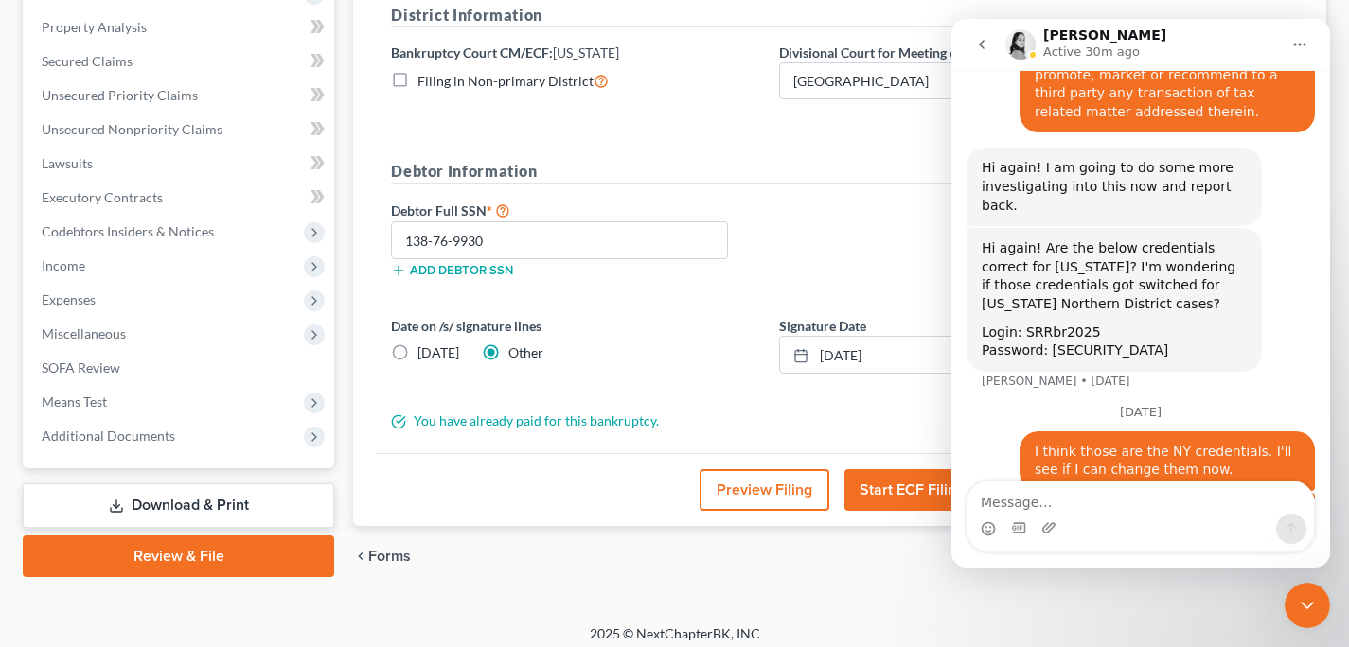
click at [1309, 602] on icon "Close Intercom Messenger" at bounding box center [1307, 605] width 23 height 23
